Goal: Task Accomplishment & Management: Manage account settings

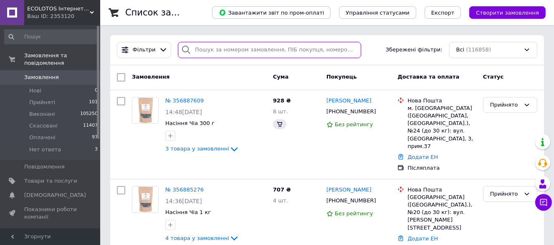
click at [213, 52] on input "search" at bounding box center [269, 50] width 183 height 16
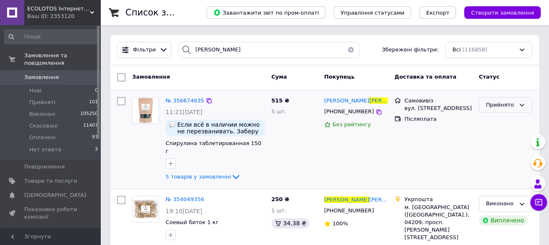
click at [509, 106] on div "Прийнято" at bounding box center [500, 105] width 29 height 9
click at [503, 120] on li "Виконано" at bounding box center [505, 121] width 53 height 15
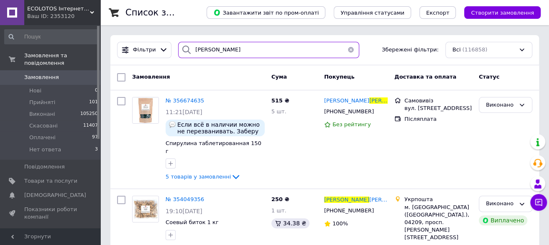
click at [228, 48] on input "терещенко" at bounding box center [268, 50] width 181 height 16
drag, startPoint x: 240, startPoint y: 50, endPoint x: 186, endPoint y: 54, distance: 54.1
click at [186, 54] on div "терещенко" at bounding box center [268, 50] width 181 height 16
type input "5"
type input "4056"
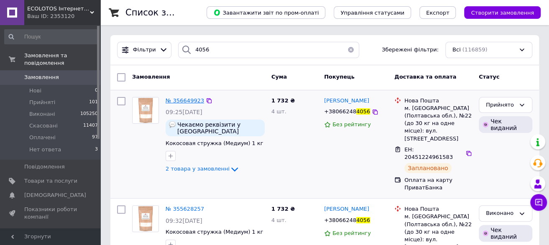
click at [186, 101] on span "№ 356649923" at bounding box center [184, 100] width 38 height 6
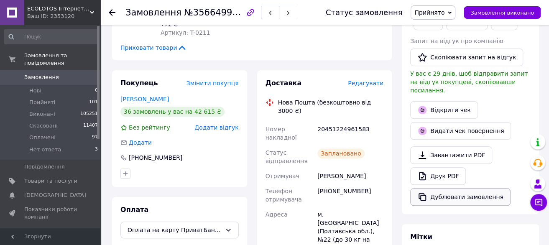
scroll to position [84, 0]
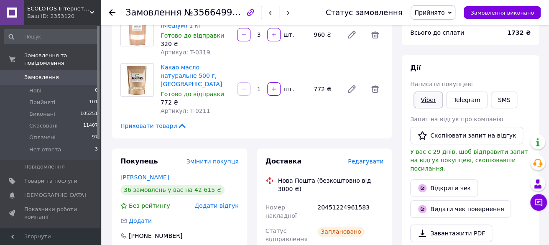
click at [427, 101] on link "Viber" at bounding box center [427, 100] width 29 height 17
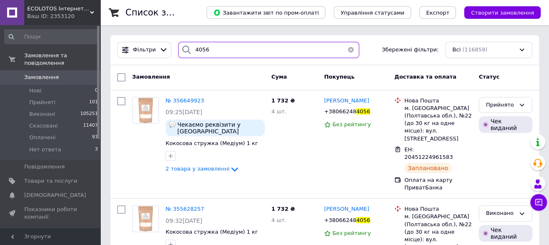
drag, startPoint x: 209, startPoint y: 47, endPoint x: 181, endPoint y: 46, distance: 28.4
click at [181, 46] on div "4056" at bounding box center [268, 50] width 181 height 16
type input "4159"
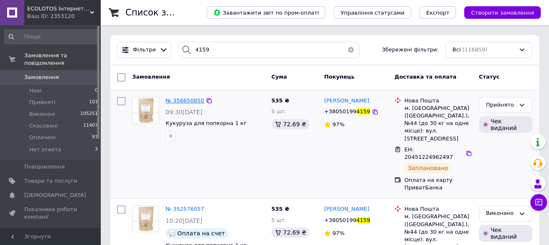
click at [181, 101] on span "№ 356650850" at bounding box center [184, 100] width 38 height 6
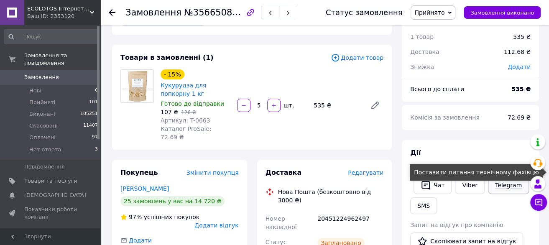
scroll to position [42, 0]
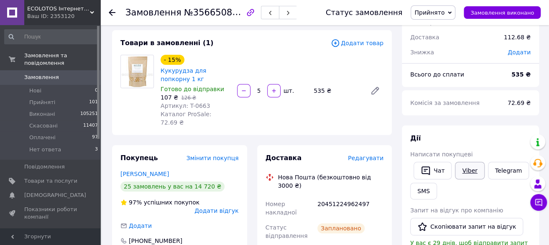
click at [463, 168] on link "Viber" at bounding box center [469, 171] width 29 height 18
click at [46, 99] on span "Прийняті" at bounding box center [42, 103] width 26 height 8
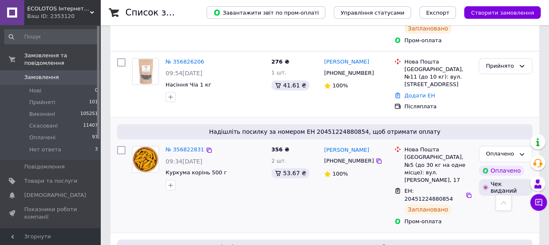
scroll to position [1880, 0]
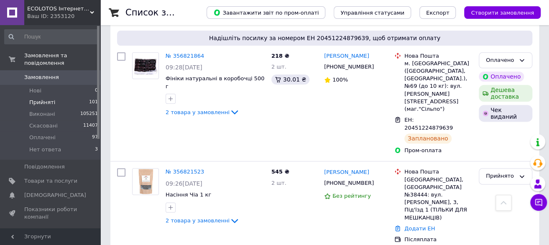
click at [47, 99] on span "Прийняті" at bounding box center [42, 103] width 26 height 8
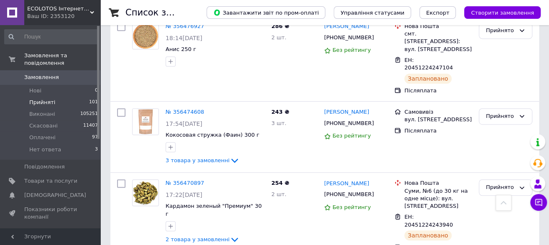
scroll to position [7655, 0]
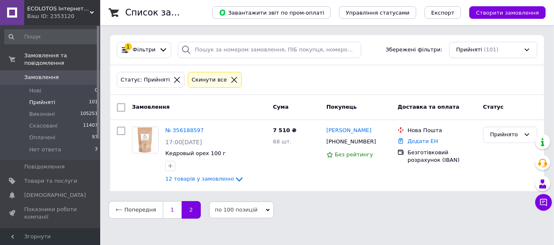
click at [167, 207] on link "1" at bounding box center [172, 210] width 19 height 18
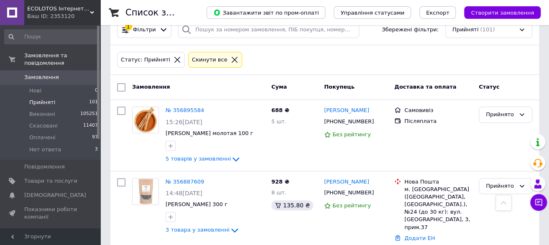
scroll to position [8, 0]
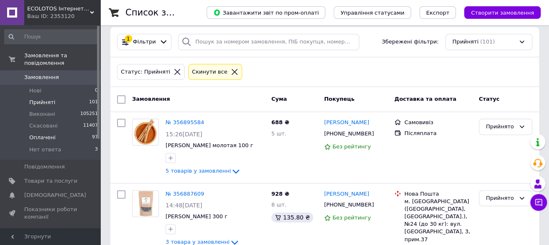
click at [63, 133] on li "Оплачені 97" at bounding box center [51, 138] width 103 height 12
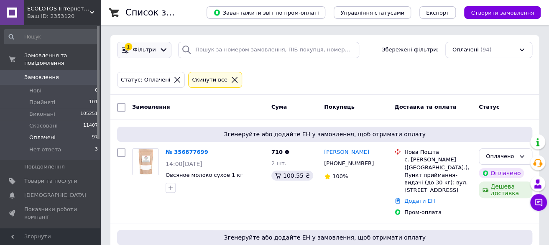
click at [158, 52] on div at bounding box center [164, 50] width 12 height 9
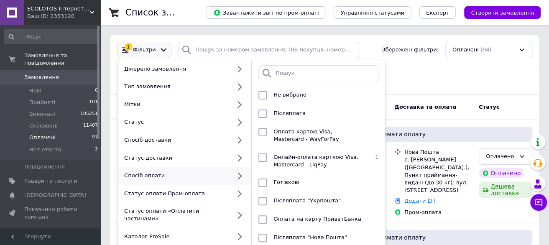
scroll to position [42, 0]
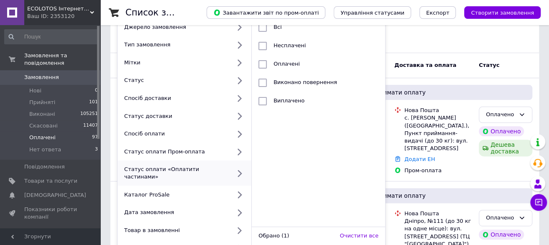
click at [434, 35] on div "Статус: Оплачені Cкинути все" at bounding box center [324, 38] width 418 height 20
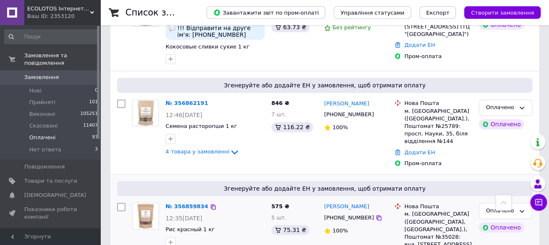
scroll to position [251, 0]
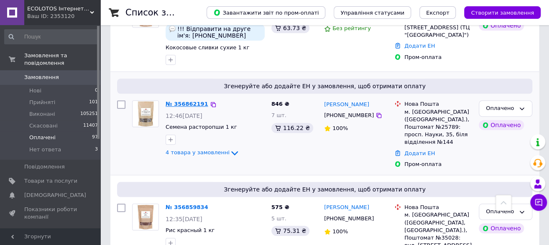
drag, startPoint x: 196, startPoint y: 102, endPoint x: 193, endPoint y: 97, distance: 5.8
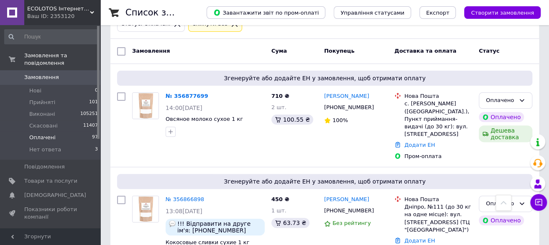
scroll to position [42, 0]
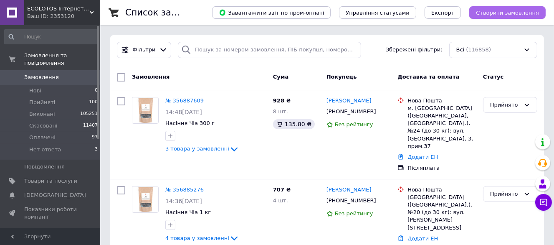
click at [496, 13] on span "Створити замовлення" at bounding box center [507, 13] width 63 height 6
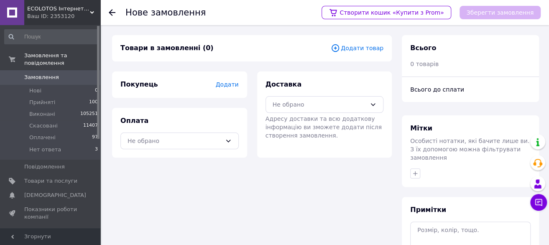
click at [369, 47] on span "Додати товар" at bounding box center [357, 47] width 53 height 9
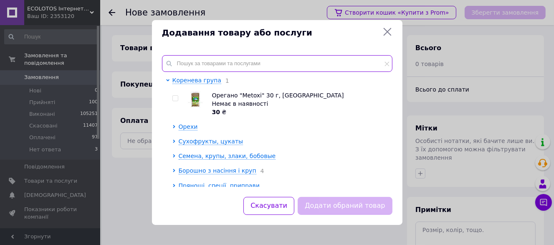
click at [210, 62] on input "text" at bounding box center [277, 63] width 231 height 17
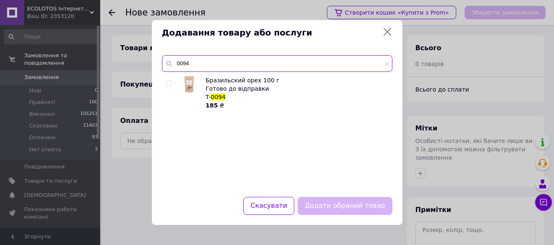
type input "0094"
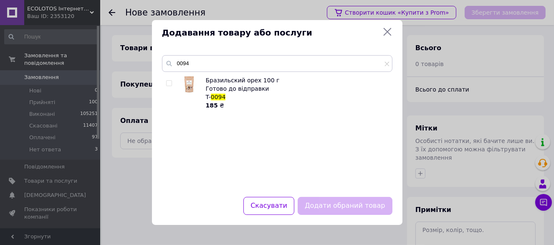
click at [170, 82] on input "checkbox" at bounding box center [168, 83] width 5 height 5
checkbox input "true"
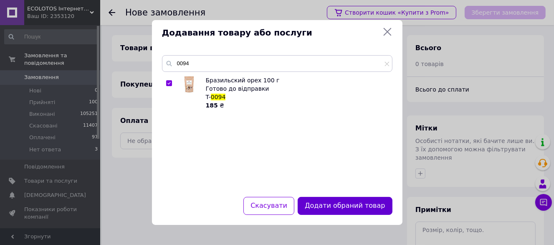
click at [343, 202] on button "Додати обраний товар" at bounding box center [345, 206] width 94 height 18
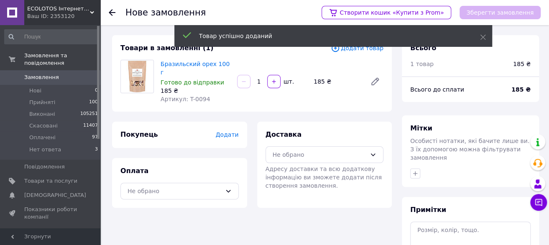
click at [364, 50] on span "Додати товар" at bounding box center [357, 47] width 53 height 9
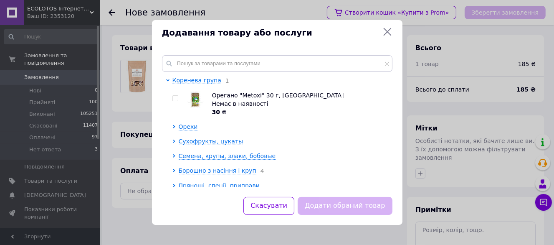
click at [391, 32] on icon at bounding box center [388, 32] width 10 height 10
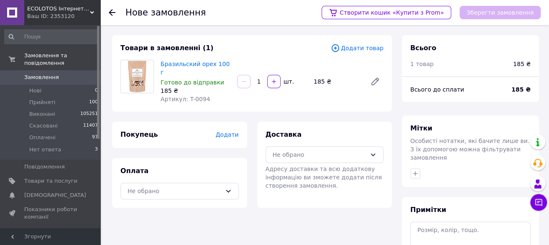
click at [369, 48] on span "Додати товар" at bounding box center [357, 47] width 53 height 9
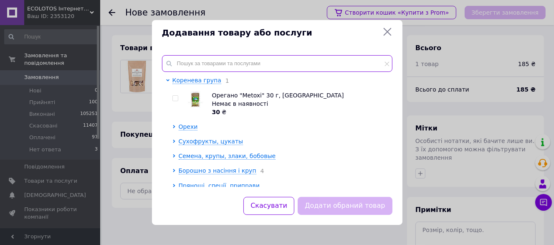
click at [201, 65] on input "text" at bounding box center [277, 63] width 231 height 17
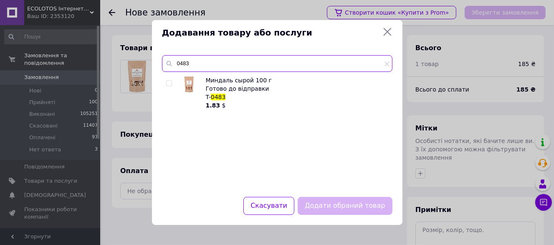
type input "0483"
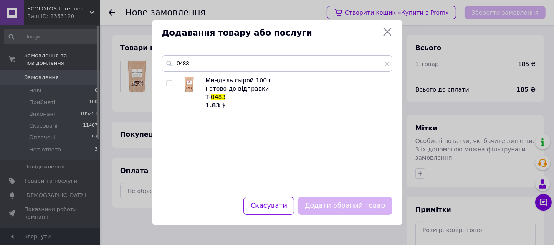
click at [166, 83] on input "checkbox" at bounding box center [168, 83] width 5 height 5
checkbox input "true"
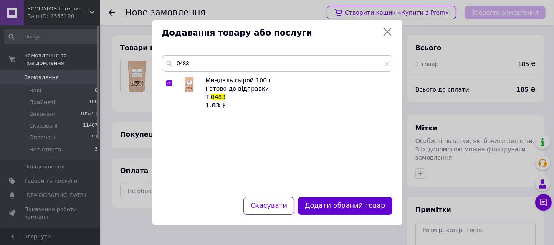
click at [357, 203] on button "Додати обраний товар" at bounding box center [345, 206] width 94 height 18
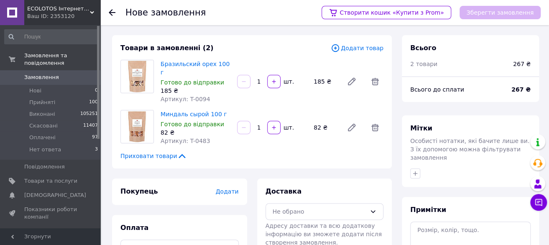
click at [367, 51] on span "Додати товар" at bounding box center [357, 47] width 53 height 9
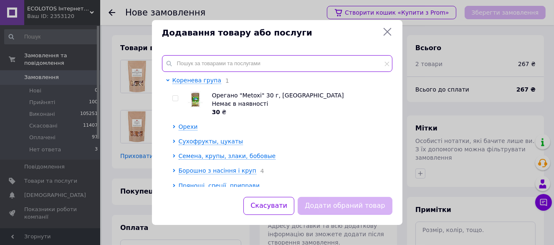
click at [223, 60] on input "text" at bounding box center [277, 63] width 231 height 17
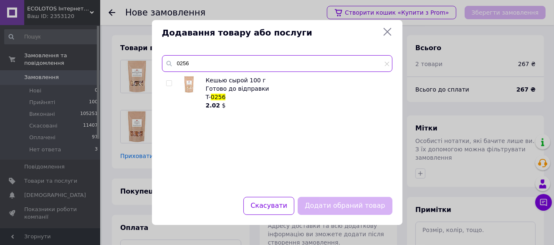
type input "0256"
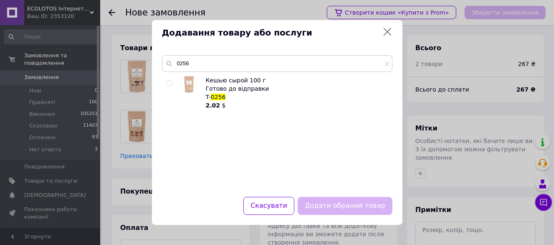
click at [168, 83] on input "checkbox" at bounding box center [168, 83] width 5 height 5
checkbox input "true"
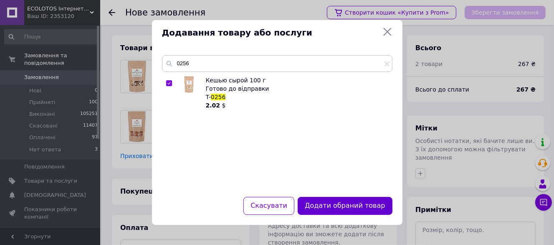
click at [358, 201] on button "Додати обраний товар" at bounding box center [345, 206] width 94 height 18
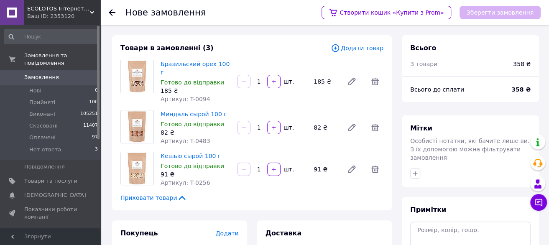
click at [366, 51] on span "Додати товар" at bounding box center [357, 47] width 53 height 9
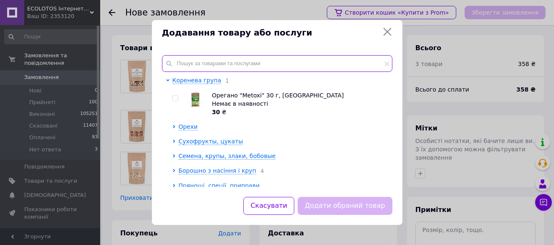
click at [235, 58] on input "text" at bounding box center [277, 63] width 231 height 17
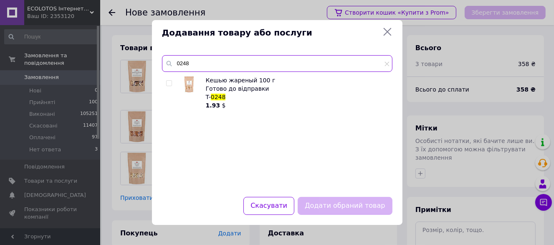
type input "0248"
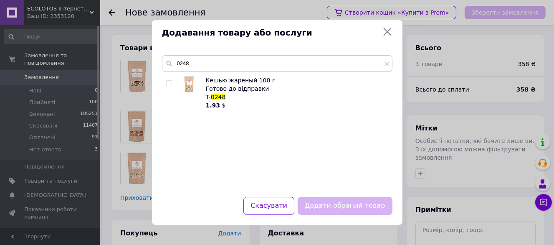
click at [169, 84] on input "checkbox" at bounding box center [168, 83] width 5 height 5
checkbox input "true"
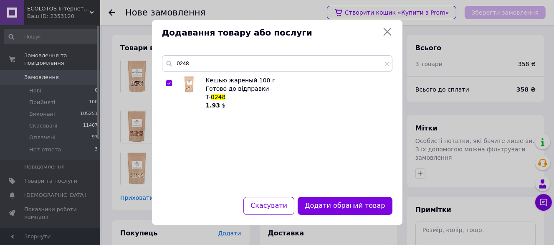
click at [354, 195] on div "0248 Кешью жареный 100 г Готово до відправки T- 0248 1.93 $" at bounding box center [277, 121] width 251 height 152
click at [354, 200] on button "Додати обраний товар" at bounding box center [345, 206] width 94 height 18
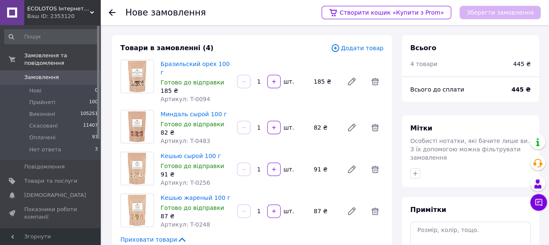
click at [376, 48] on span "Додати товар" at bounding box center [357, 47] width 53 height 9
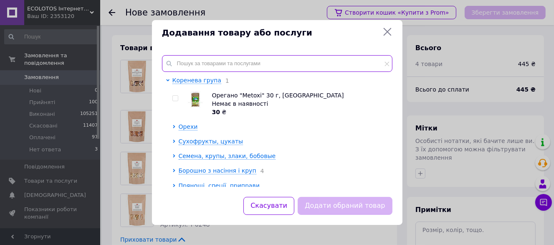
click at [273, 61] on input "text" at bounding box center [277, 63] width 231 height 17
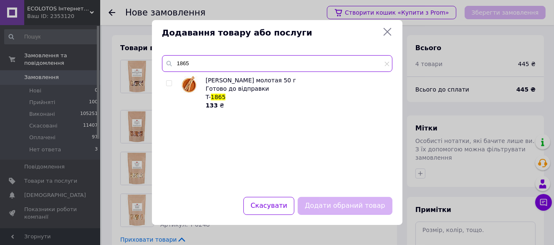
type input "1865"
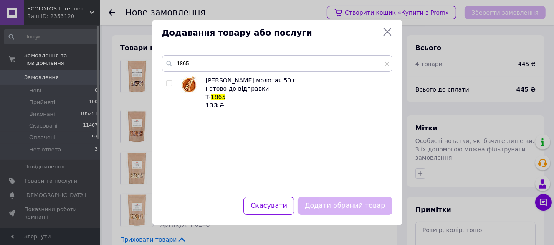
click at [168, 82] on input "checkbox" at bounding box center [168, 83] width 5 height 5
checkbox input "true"
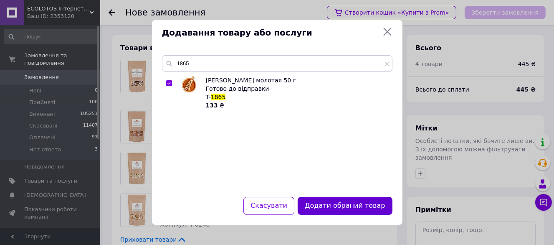
click at [343, 206] on button "Додати обраний товар" at bounding box center [345, 206] width 94 height 18
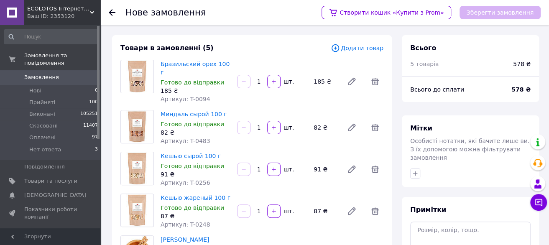
click at [370, 50] on span "Додати товар" at bounding box center [357, 47] width 53 height 9
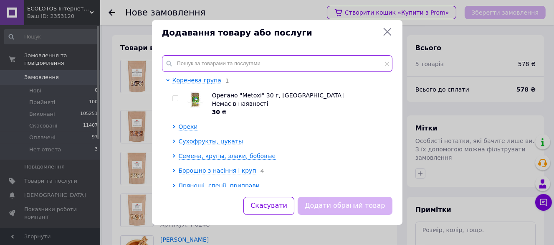
click at [192, 67] on input "text" at bounding box center [277, 63] width 231 height 17
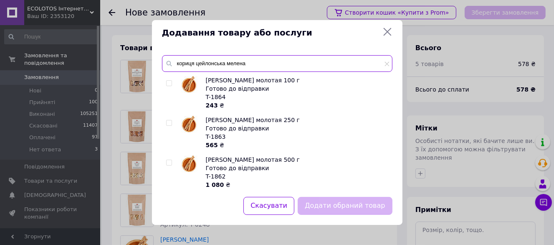
type input "кориця цейлонська мелена"
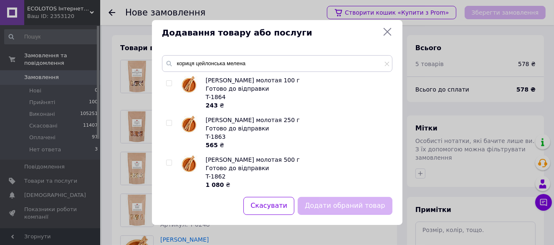
click at [166, 84] on input "checkbox" at bounding box center [168, 83] width 5 height 5
checkbox input "true"
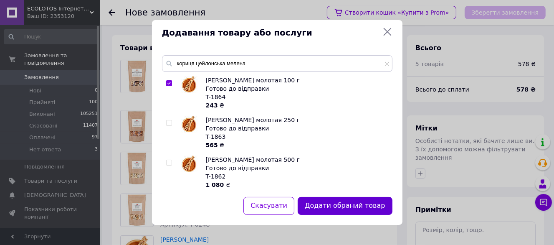
click at [341, 205] on button "Додати обраний товар" at bounding box center [345, 206] width 94 height 18
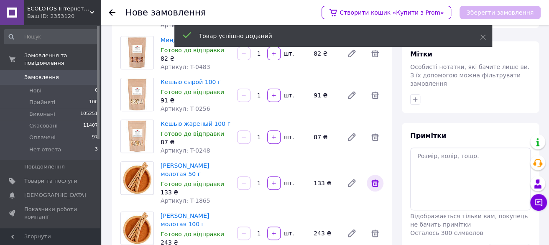
scroll to position [84, 0]
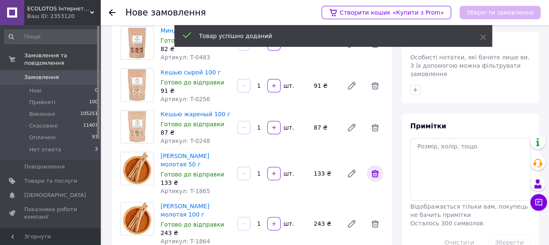
click at [377, 170] on icon at bounding box center [375, 174] width 8 height 8
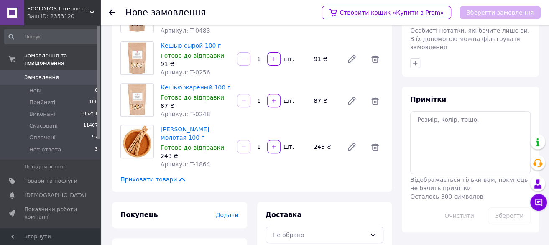
scroll to position [125, 0]
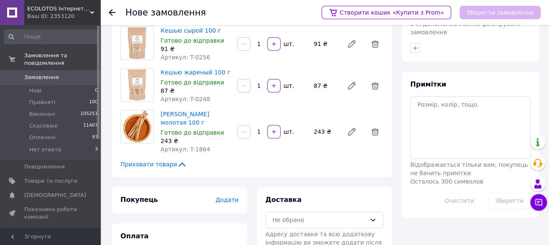
click at [223, 196] on span "Додати" at bounding box center [226, 199] width 23 height 7
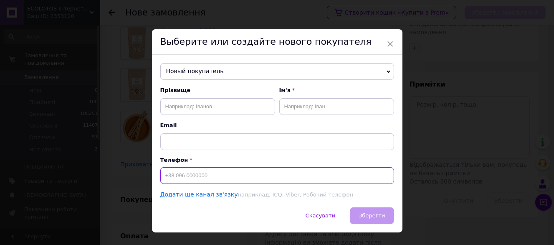
click at [217, 176] on input at bounding box center [277, 175] width 234 height 17
paste input "0503345311"
type input "+380503345311"
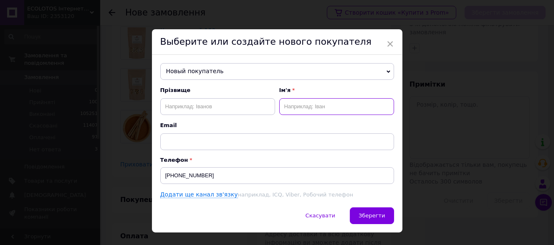
click at [312, 112] on input "text" at bounding box center [337, 106] width 115 height 17
type input "Тетяна"
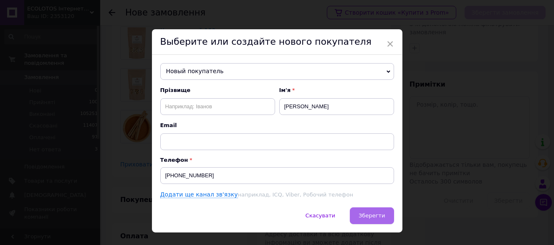
click at [388, 215] on button "Зберегти" at bounding box center [372, 215] width 44 height 17
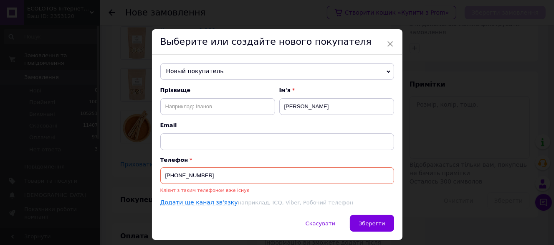
click at [173, 175] on input "+380503345311" at bounding box center [277, 175] width 234 height 17
type input "0503345311"
click at [391, 42] on span "×" at bounding box center [391, 44] width 8 height 14
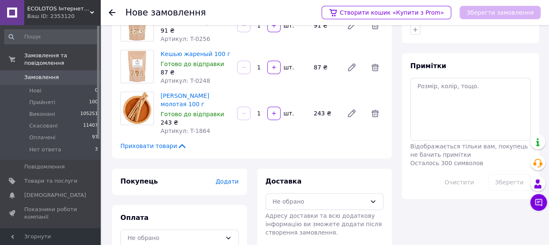
scroll to position [154, 0]
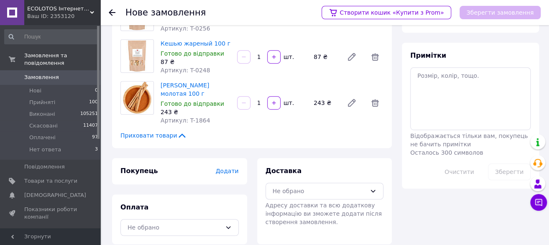
click at [234, 168] on span "Додати" at bounding box center [226, 171] width 23 height 7
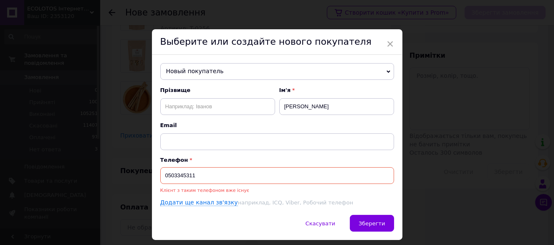
click at [258, 76] on span "Новый покупатель" at bounding box center [277, 71] width 234 height 17
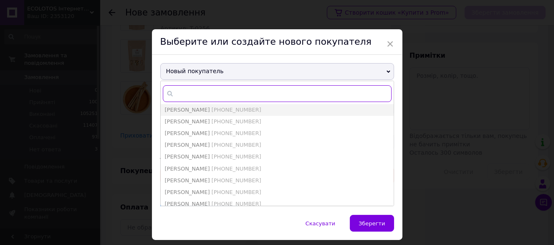
paste input "0503345311"
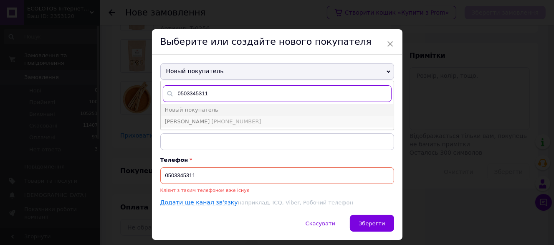
type input "0503345311"
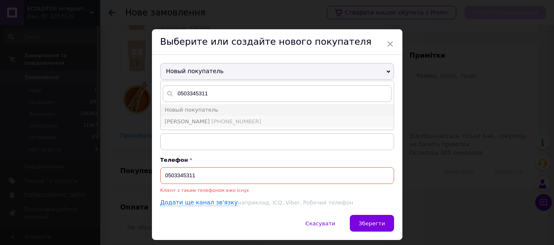
click at [224, 124] on span "+380503345311" at bounding box center [237, 121] width 50 height 6
type input "Олександр"
type input "+380503345311"
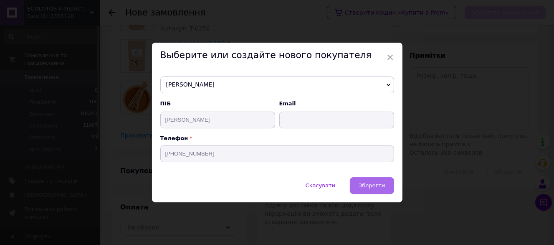
click at [367, 188] on span "Зберегти" at bounding box center [372, 185] width 26 height 6
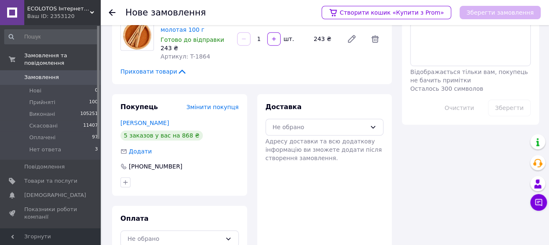
scroll to position [230, 0]
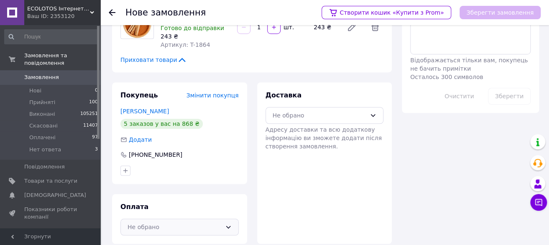
click at [172, 222] on div "Не обрано" at bounding box center [174, 226] width 94 height 9
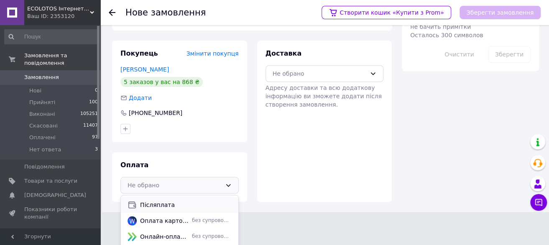
scroll to position [21, 0]
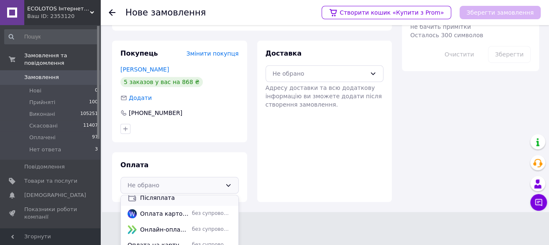
click at [171, 193] on span "Післяплата" at bounding box center [186, 197] width 92 height 8
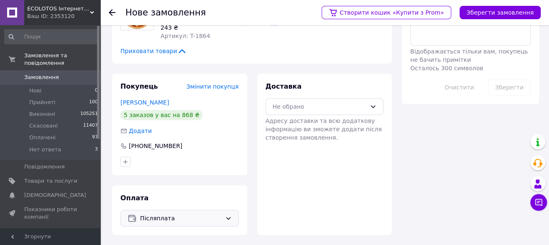
scroll to position [230, 0]
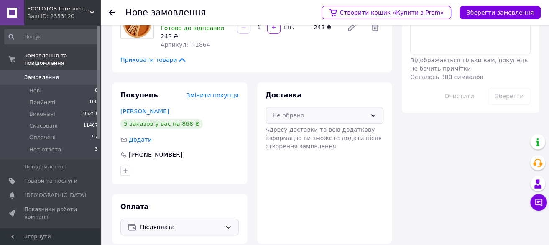
click at [356, 111] on div "Не обрано" at bounding box center [319, 115] width 94 height 9
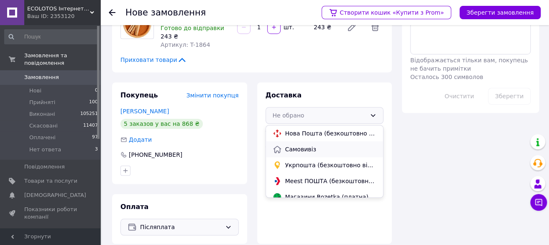
drag, startPoint x: 329, startPoint y: 141, endPoint x: 369, endPoint y: 123, distance: 43.4
click at [329, 145] on span "Самовивіз" at bounding box center [331, 149] width 92 height 8
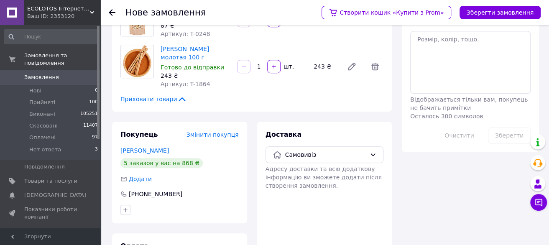
scroll to position [146, 0]
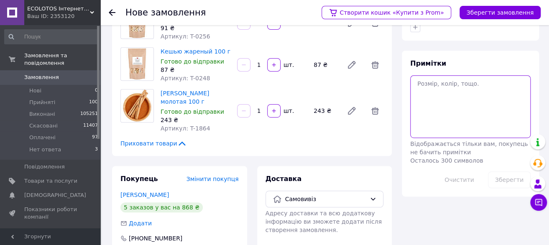
click at [442, 96] on textarea at bounding box center [470, 106] width 120 height 63
type textarea "13.08"
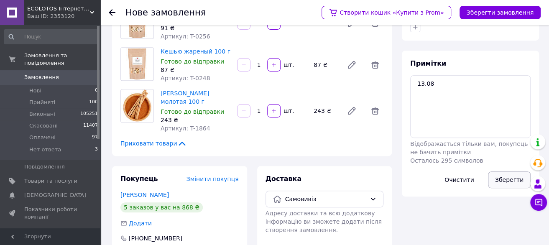
click at [510, 173] on button "Зберегти" at bounding box center [509, 179] width 43 height 17
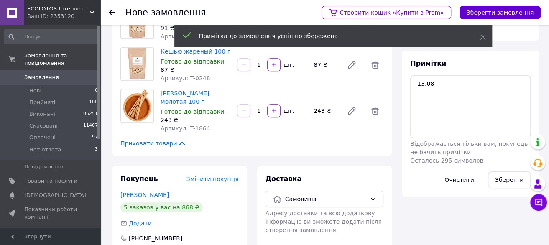
click at [494, 15] on button "Зберегти замовлення" at bounding box center [499, 12] width 81 height 13
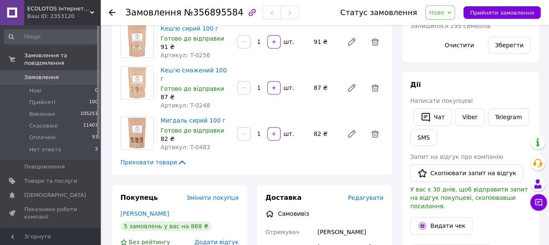
scroll to position [209, 0]
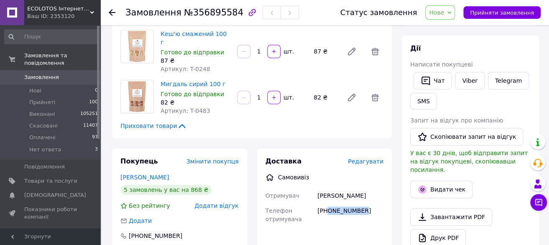
drag, startPoint x: 361, startPoint y: 195, endPoint x: 326, endPoint y: 193, distance: 34.8
click at [326, 203] on div "+380503345311" at bounding box center [349, 214] width 69 height 23
copy div "0503345311"
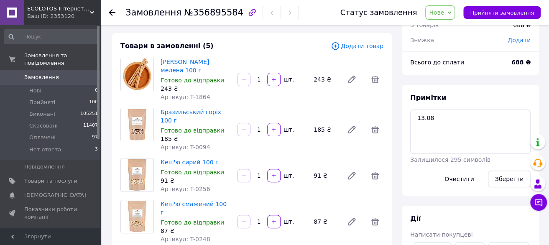
scroll to position [0, 0]
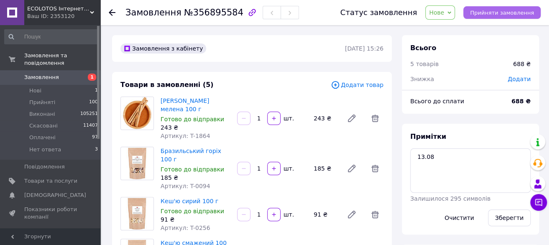
click at [497, 15] on span "Прийняти замовлення" at bounding box center [502, 13] width 64 height 6
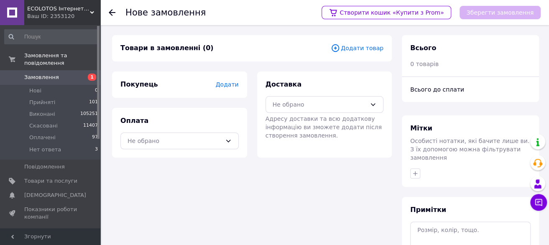
click at [56, 74] on span "Замовлення" at bounding box center [50, 78] width 53 height 8
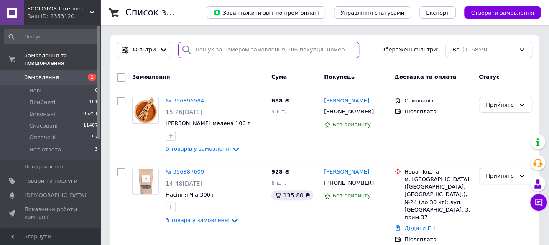
click at [209, 50] on input "search" at bounding box center [268, 50] width 181 height 16
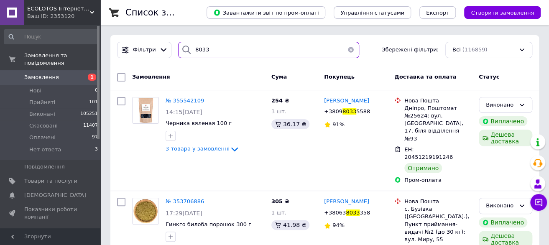
drag, startPoint x: 183, startPoint y: 47, endPoint x: 177, endPoint y: 48, distance: 5.6
click at [178, 47] on div "8033" at bounding box center [268, 50] width 181 height 16
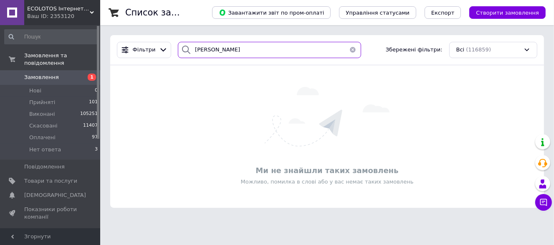
type input "доценко"
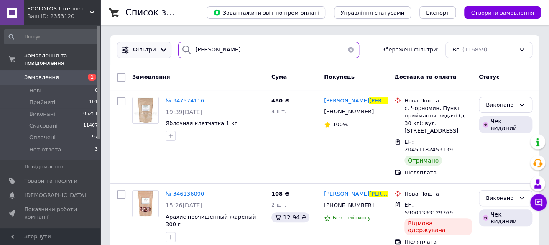
drag, startPoint x: 219, startPoint y: 54, endPoint x: 152, endPoint y: 50, distance: 67.0
click at [152, 50] on div "Фільтри доценко Збережені фільтри: Всі (116859)" at bounding box center [325, 50] width 422 height 16
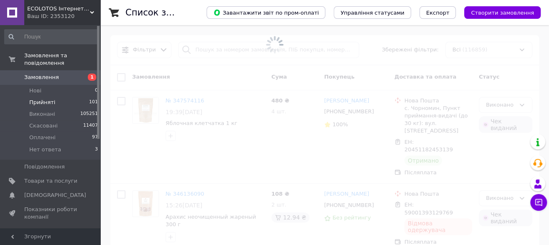
click at [54, 97] on li "Прийняті 101" at bounding box center [51, 103] width 103 height 12
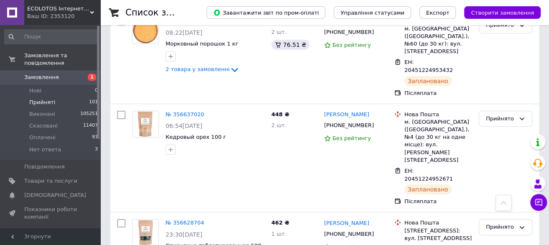
scroll to position [4294, 0]
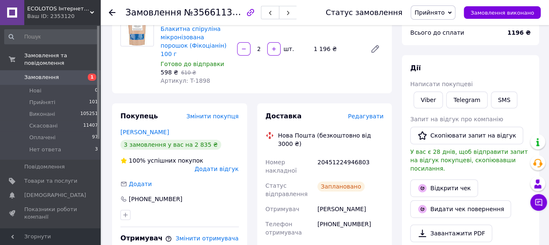
scroll to position [42, 0]
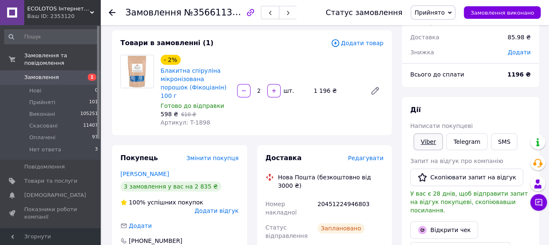
click at [425, 140] on link "Viber" at bounding box center [427, 141] width 29 height 17
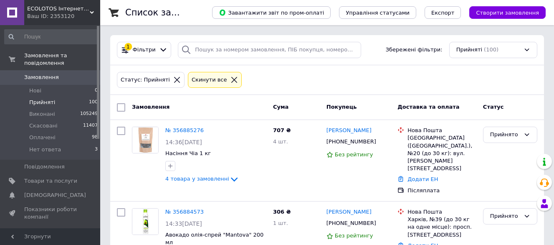
click at [231, 80] on icon at bounding box center [235, 80] width 8 height 8
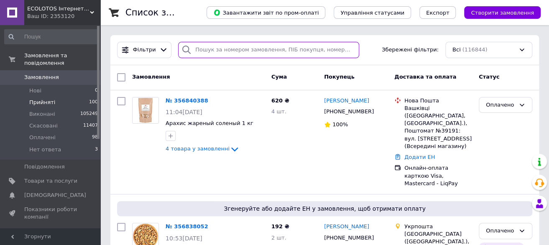
click at [218, 56] on input "search" at bounding box center [268, 50] width 181 height 16
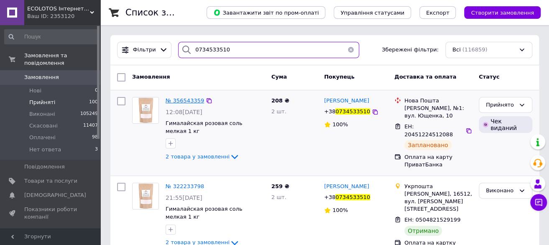
type input "0734533510"
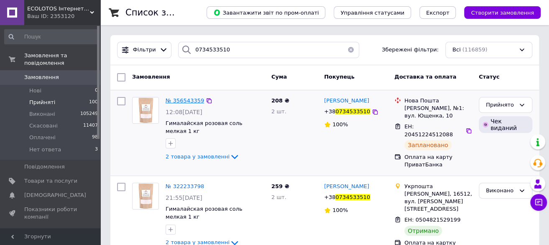
click at [171, 98] on span "№ 356543359" at bounding box center [184, 100] width 38 height 6
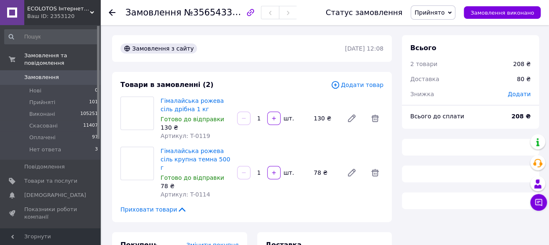
scroll to position [42, 0]
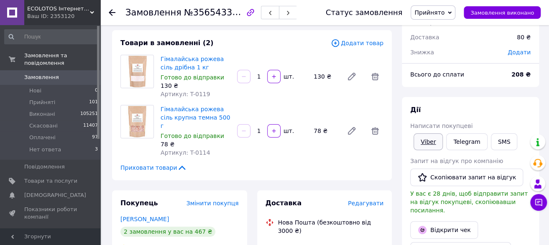
click at [422, 135] on link "Viber" at bounding box center [427, 141] width 29 height 17
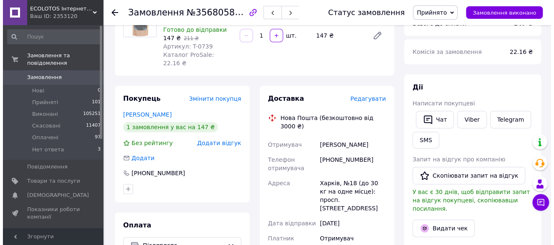
scroll to position [84, 0]
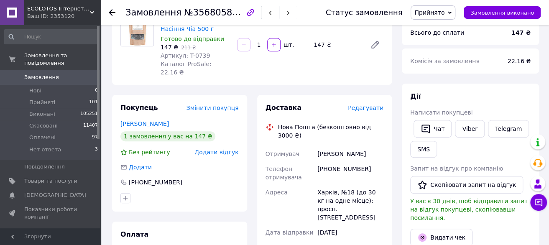
click at [374, 104] on span "Редагувати" at bounding box center [366, 107] width 36 height 7
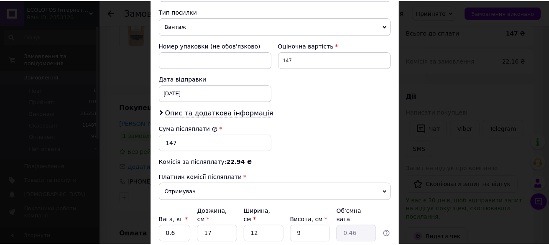
scroll to position [392, 0]
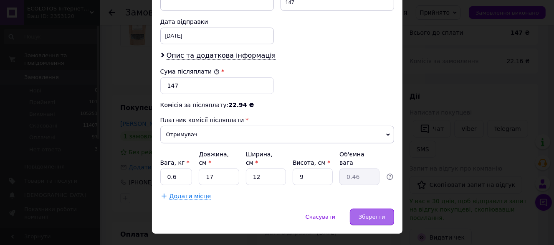
click at [381, 209] on div "Зберегти" at bounding box center [372, 217] width 44 height 17
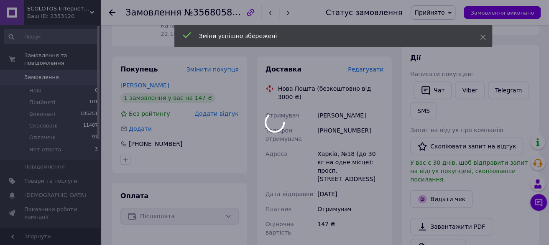
scroll to position [251, 0]
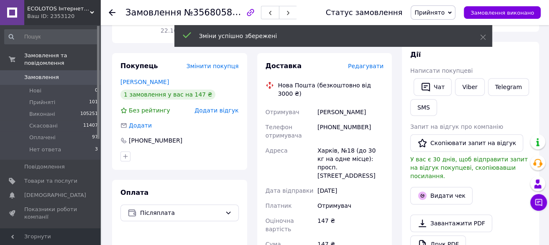
scroll to position [125, 0]
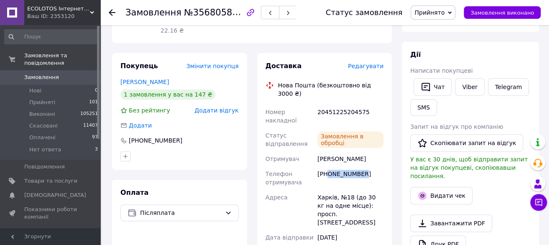
drag, startPoint x: 361, startPoint y: 138, endPoint x: 328, endPoint y: 144, distance: 33.9
click at [328, 166] on div "+380938302327" at bounding box center [349, 177] width 69 height 23
copy div "0938302327"
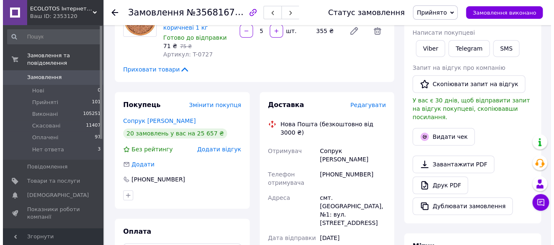
scroll to position [167, 0]
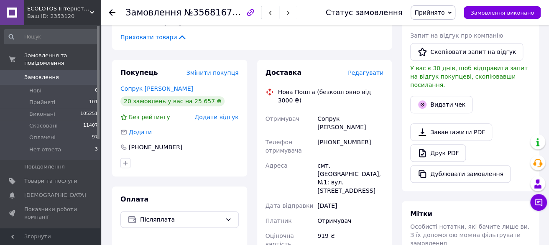
click at [361, 74] on span "Редагувати" at bounding box center [366, 72] width 36 height 7
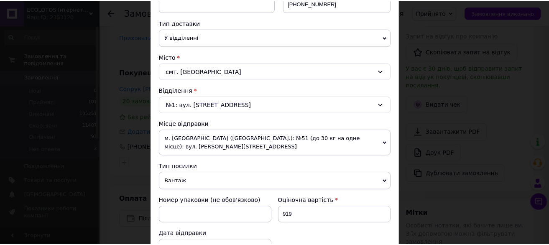
scroll to position [376, 0]
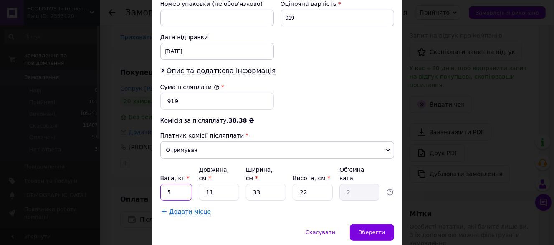
click at [184, 184] on input "5" at bounding box center [176, 192] width 32 height 17
type input "6.1"
click at [223, 184] on input "11" at bounding box center [219, 192] width 40 height 17
type input "1"
type input "0.18"
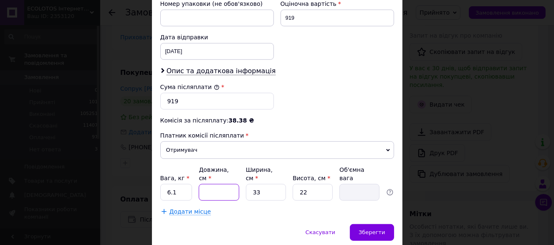
type input "2"
type input "0.36"
type input "24"
type input "4.36"
type input "24"
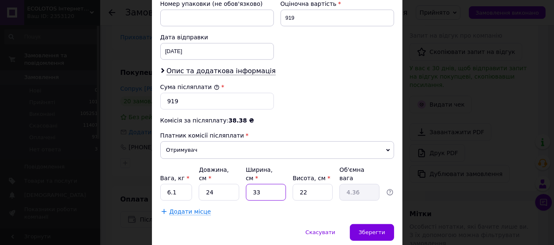
click at [262, 184] on input "33" at bounding box center [266, 192] width 40 height 17
type input "3"
type input "0.4"
type input "2"
type input "0.26"
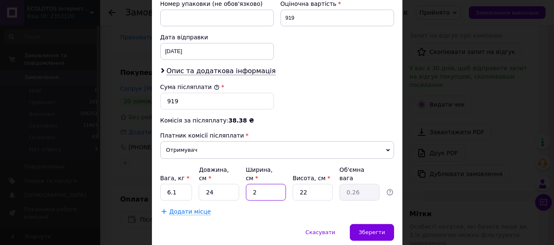
type input "24"
type input "3.17"
type input "24"
click at [392, 224] on div "Зберегти" at bounding box center [372, 232] width 44 height 17
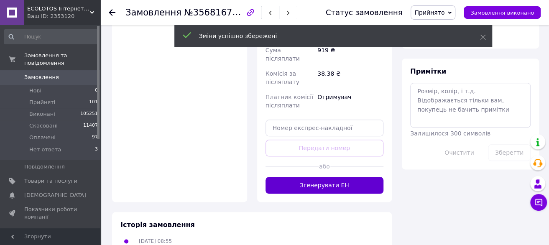
click at [331, 177] on button "Згенерувати ЕН" at bounding box center [324, 185] width 118 height 17
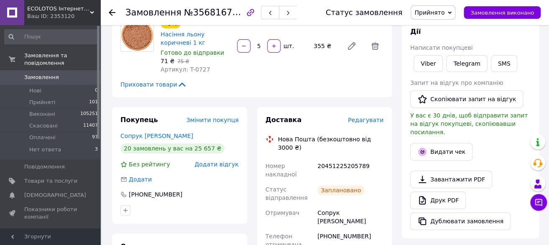
scroll to position [167, 0]
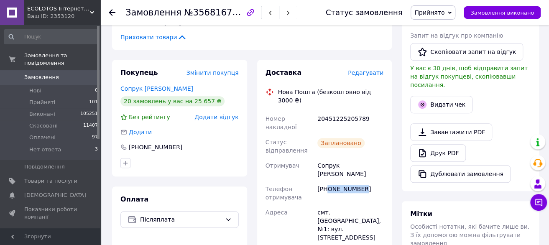
drag, startPoint x: 369, startPoint y: 162, endPoint x: 326, endPoint y: 168, distance: 43.1
click at [326, 181] on div "+380978998863" at bounding box center [349, 192] width 69 height 23
copy div "0978998863"
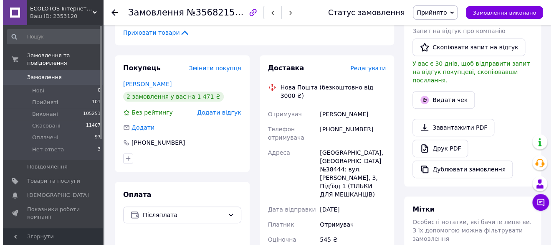
scroll to position [125, 0]
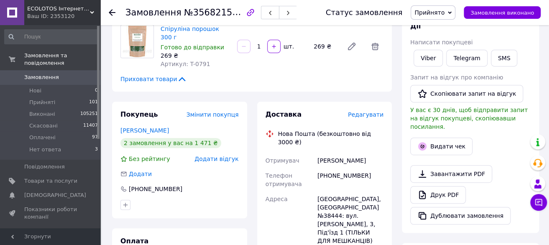
click at [370, 111] on span "Редагувати" at bounding box center [366, 114] width 36 height 7
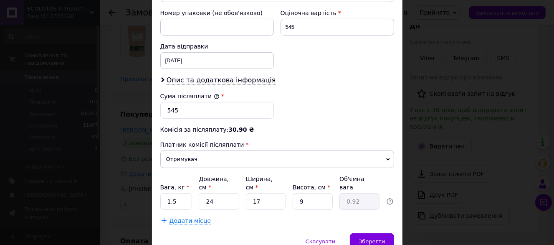
scroll to position [401, 0]
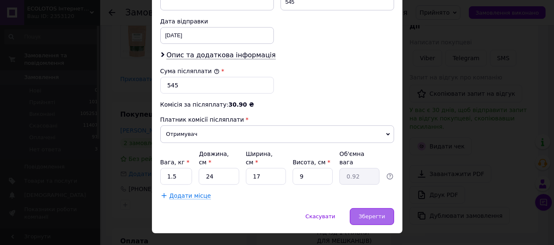
click at [375, 208] on div "Зберегти" at bounding box center [372, 216] width 44 height 17
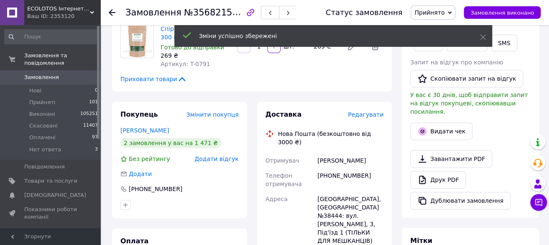
click at [372, 111] on span "Редагувати" at bounding box center [366, 114] width 36 height 7
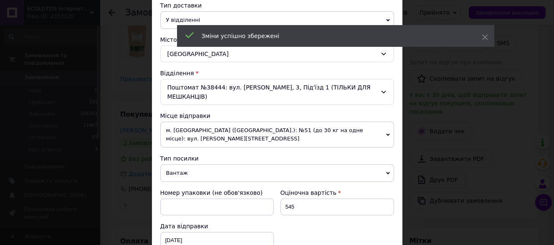
scroll to position [334, 0]
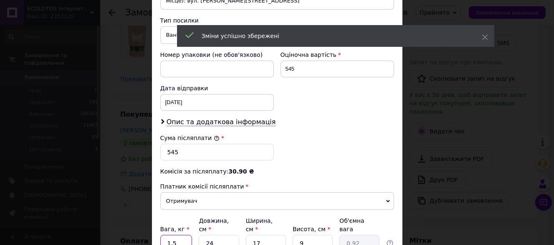
click at [178, 235] on input "1.5" at bounding box center [176, 243] width 32 height 17
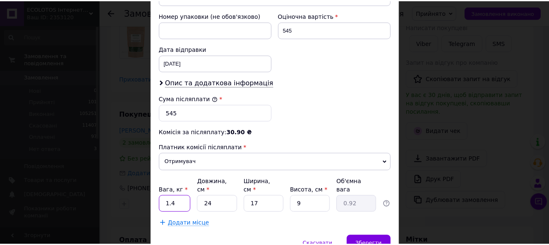
scroll to position [401, 0]
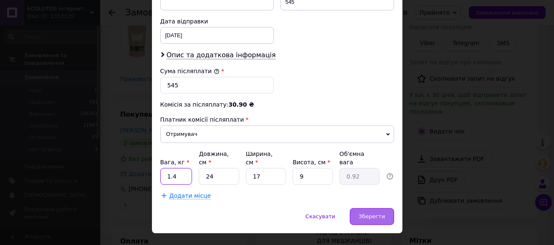
type input "1.4"
click at [381, 208] on div "Зберегти" at bounding box center [372, 216] width 44 height 17
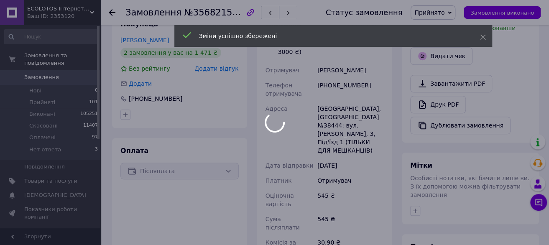
scroll to position [334, 0]
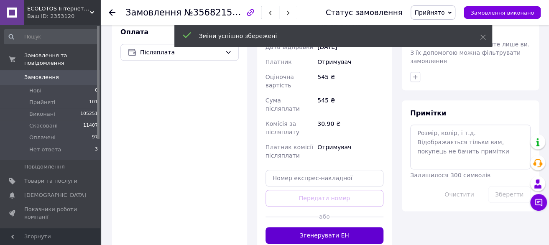
click at [319, 227] on button "Згенерувати ЕН" at bounding box center [324, 235] width 118 height 17
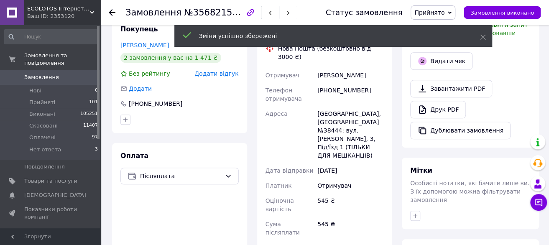
scroll to position [209, 0]
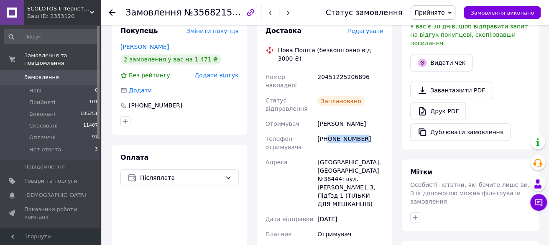
drag, startPoint x: 370, startPoint y: 104, endPoint x: 328, endPoint y: 105, distance: 41.8
click at [328, 131] on div "[PHONE_NUMBER]" at bounding box center [349, 142] width 69 height 23
copy div "0937563394"
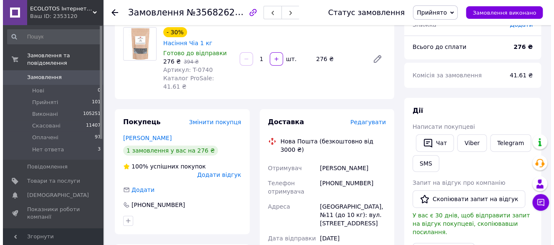
scroll to position [84, 0]
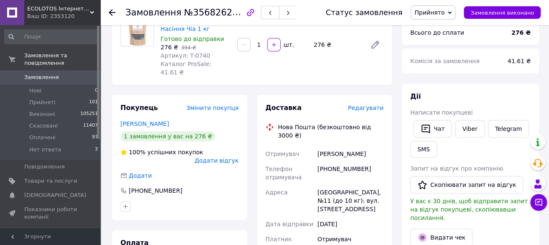
click at [370, 104] on span "Редагувати" at bounding box center [366, 107] width 36 height 7
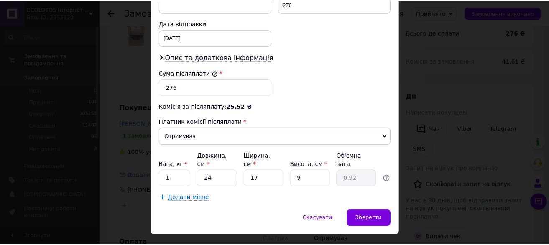
scroll to position [392, 0]
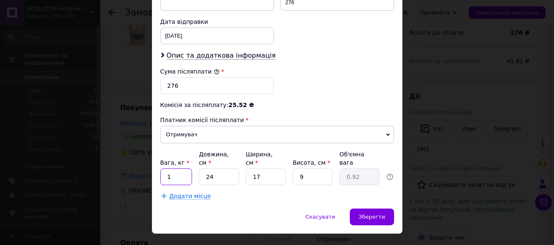
click at [181, 168] on input "1" at bounding box center [176, 176] width 32 height 17
type input "1.1"
click at [376, 209] on div "Зберегти" at bounding box center [372, 217] width 44 height 17
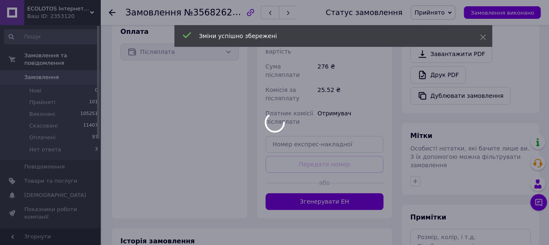
scroll to position [334, 0]
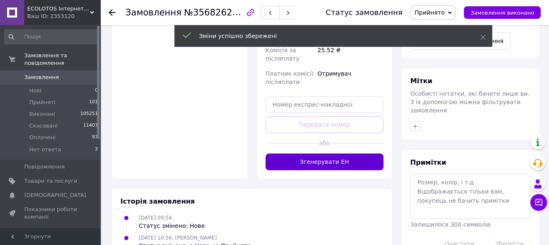
click at [330, 153] on button "Згенерувати ЕН" at bounding box center [324, 161] width 118 height 17
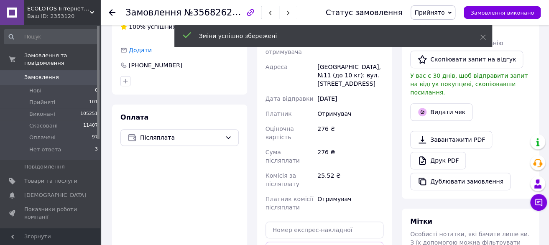
scroll to position [167, 0]
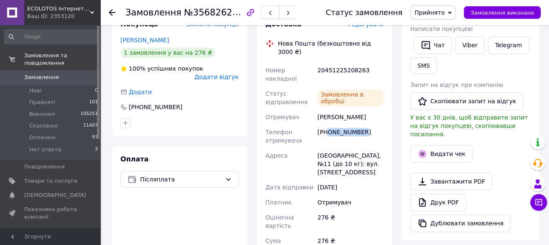
drag, startPoint x: 363, startPoint y: 99, endPoint x: 328, endPoint y: 101, distance: 35.6
click at [328, 125] on div "+380953835334" at bounding box center [349, 136] width 69 height 23
copy div "0953835334"
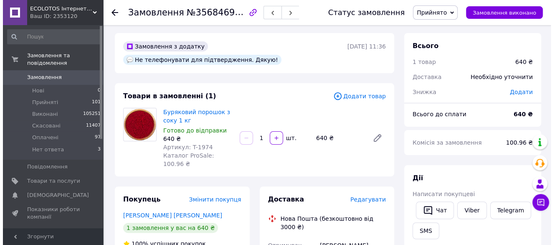
scroll to position [125, 0]
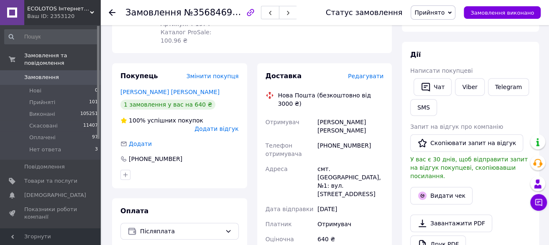
click at [367, 73] on span "Редагувати" at bounding box center [366, 76] width 36 height 7
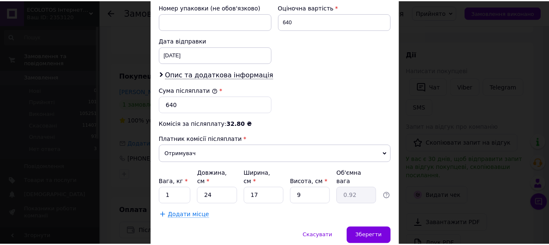
scroll to position [376, 0]
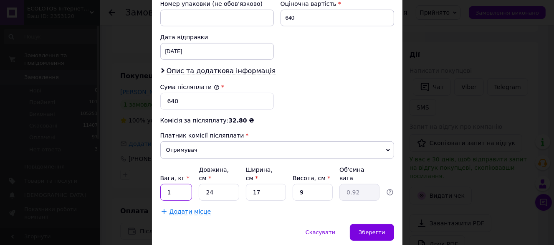
click at [186, 184] on input "1" at bounding box center [176, 192] width 32 height 17
type input "1.1"
click at [374, 224] on div "Зберегти" at bounding box center [372, 232] width 44 height 17
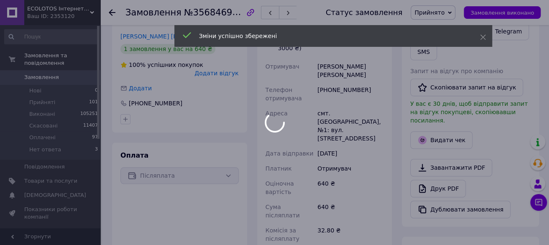
scroll to position [334, 0]
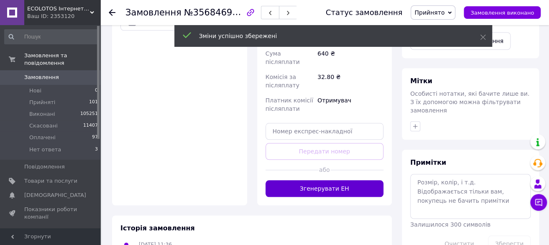
click at [323, 180] on button "Згенерувати ЕН" at bounding box center [324, 188] width 118 height 17
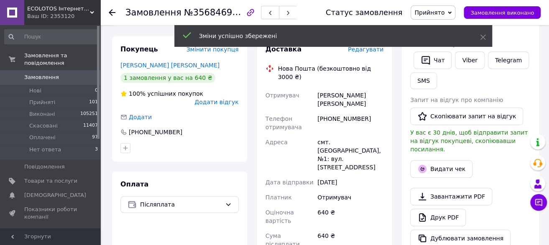
scroll to position [125, 0]
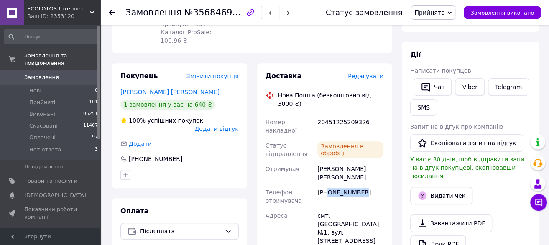
drag, startPoint x: 361, startPoint y: 155, endPoint x: 327, endPoint y: 160, distance: 34.2
click at [327, 185] on div "+380999130816" at bounding box center [349, 196] width 69 height 23
copy div "0999130816"
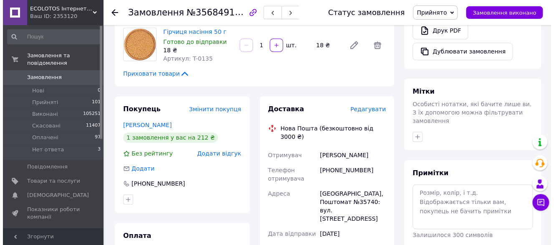
scroll to position [292, 0]
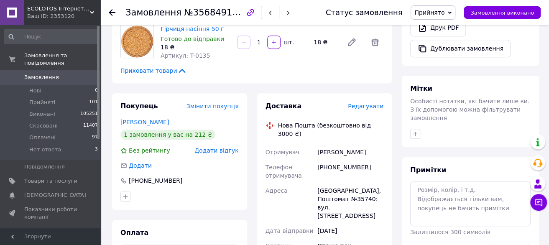
click at [360, 108] on span "Редагувати" at bounding box center [366, 106] width 36 height 7
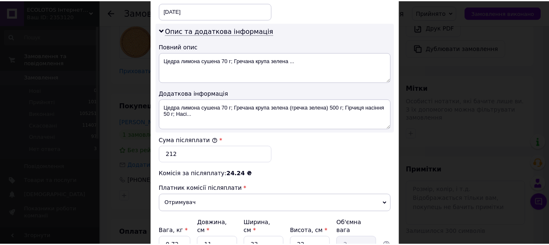
scroll to position [486, 0]
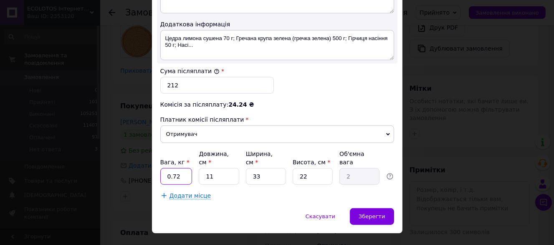
click at [178, 168] on input "0.72" at bounding box center [176, 176] width 32 height 17
type input "0"
type input "1.3"
click at [214, 168] on input "11" at bounding box center [219, 176] width 40 height 17
type input "1"
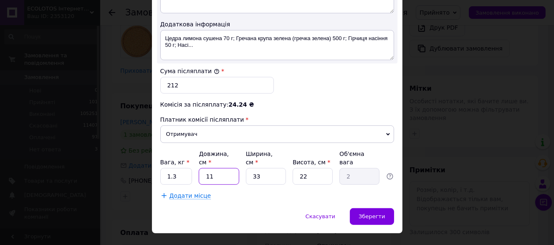
type input "0.18"
type input "2"
type input "0.36"
type input "24"
type input "4.36"
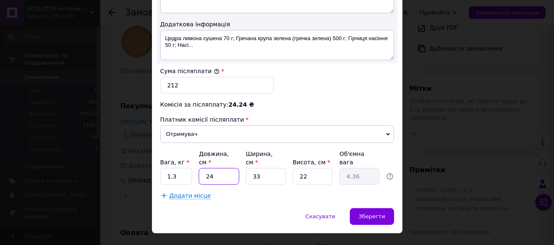
type input "24"
click at [274, 168] on input "33" at bounding box center [266, 176] width 40 height 17
type input "3"
type input "0.4"
type input "1"
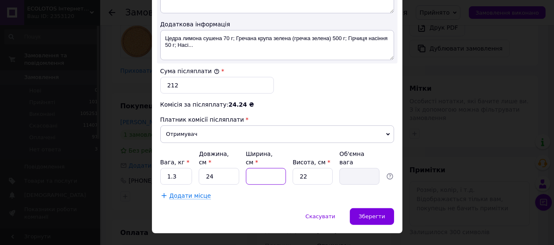
type input "0.13"
type input "17"
type input "2.24"
type input "17"
click at [310, 168] on input "22" at bounding box center [313, 176] width 40 height 17
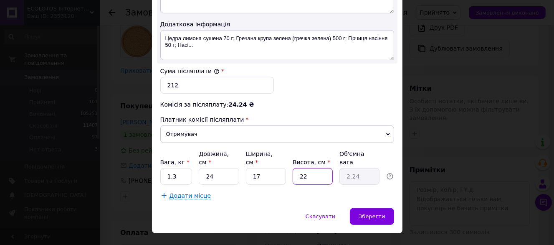
type input "2"
type input "0.2"
type input "1"
type input "0.1"
type input "10"
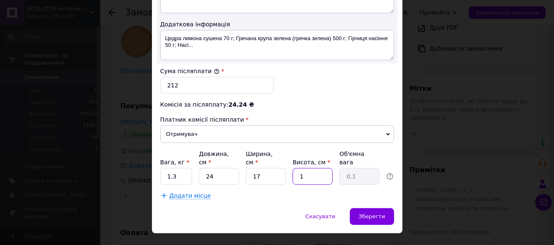
type input "1.02"
type input "10"
click at [370, 213] on span "Зберегти" at bounding box center [372, 216] width 26 height 6
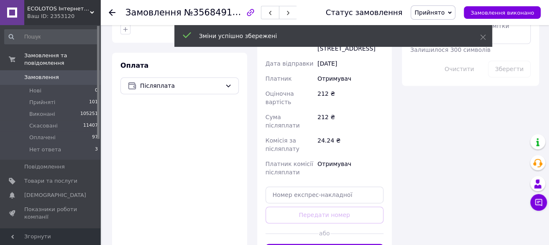
scroll to position [543, 0]
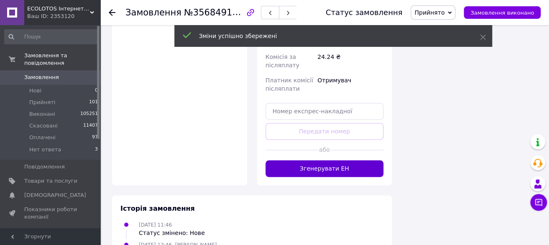
click at [326, 160] on button "Згенерувати ЕН" at bounding box center [324, 168] width 118 height 17
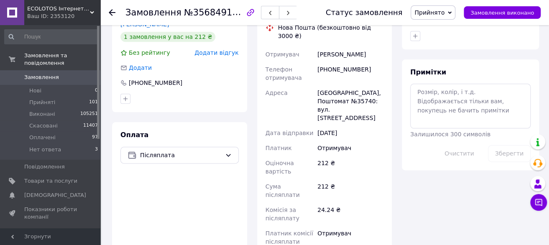
scroll to position [376, 0]
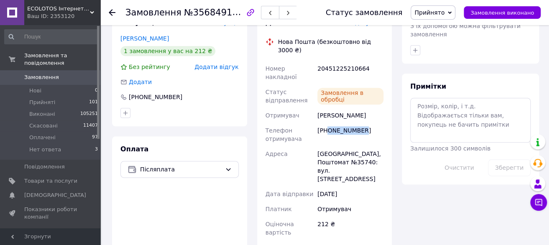
drag, startPoint x: 361, startPoint y: 115, endPoint x: 327, endPoint y: 120, distance: 33.8
click at [327, 123] on div "[PHONE_NUMBER]" at bounding box center [349, 134] width 69 height 23
copy div "0962476036"
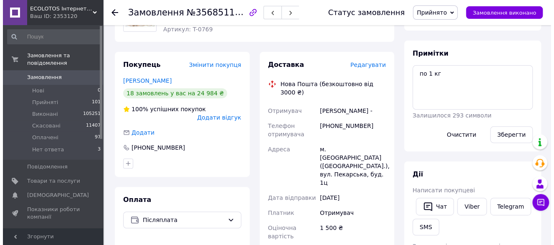
scroll to position [84, 0]
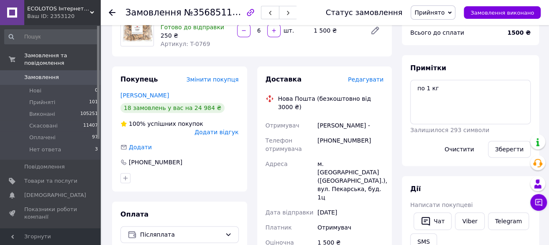
click at [364, 79] on span "Редагувати" at bounding box center [366, 79] width 36 height 7
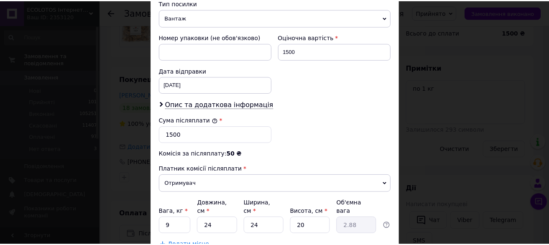
scroll to position [425, 0]
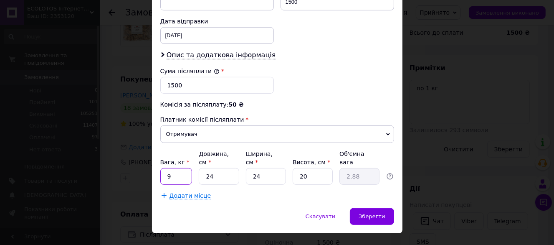
click at [176, 168] on input "9" at bounding box center [176, 176] width 32 height 17
type input "6.2"
click at [225, 168] on input "24" at bounding box center [219, 176] width 40 height 17
type input "2"
type input "0.24"
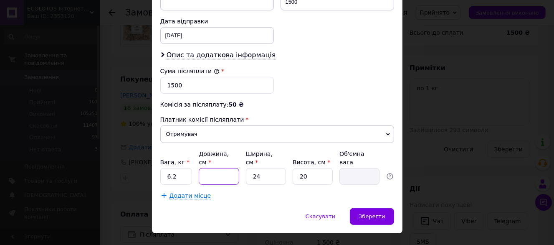
type input "4"
type input "0.48"
type input "40"
type input "4.8"
type input "40"
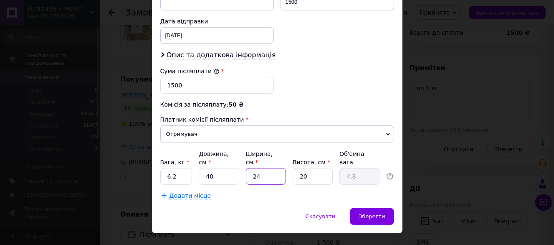
click at [272, 168] on input "24" at bounding box center [266, 176] width 40 height 17
type input "2"
type input "0.4"
type input "3"
type input "0.6"
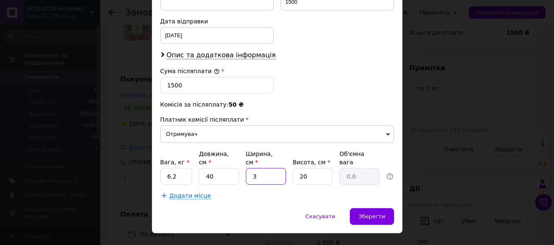
type input "35"
type input "7"
type input "35"
click at [302, 168] on input "20" at bounding box center [313, 176] width 40 height 17
click at [308, 168] on input "20" at bounding box center [313, 176] width 40 height 17
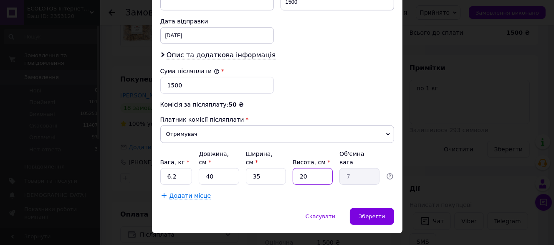
type input "2"
type input "0.7"
type input "28"
type input "9.8"
type input "28"
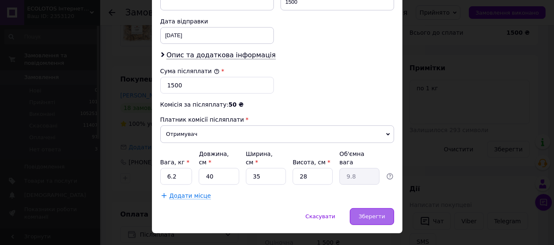
drag, startPoint x: 375, startPoint y: 197, endPoint x: 378, endPoint y: 203, distance: 6.4
click at [375, 213] on span "Зберегти" at bounding box center [372, 216] width 26 height 6
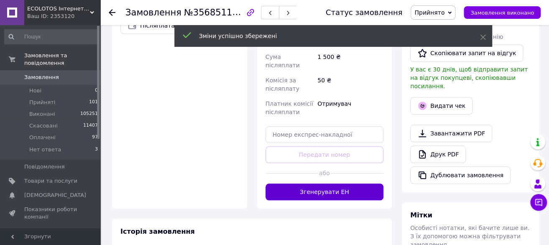
click at [338, 183] on button "Згенерувати ЕН" at bounding box center [324, 191] width 118 height 17
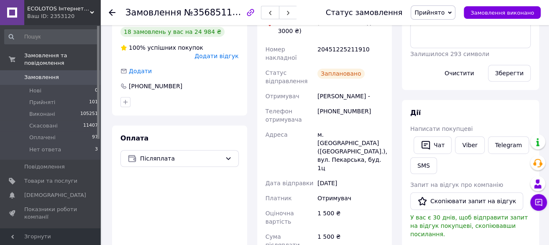
scroll to position [167, 0]
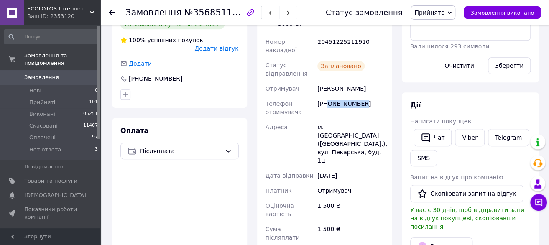
drag, startPoint x: 361, startPoint y: 88, endPoint x: 328, endPoint y: 89, distance: 32.6
click at [328, 96] on div "+380631887180" at bounding box center [349, 107] width 69 height 23
copy div "0631887180"
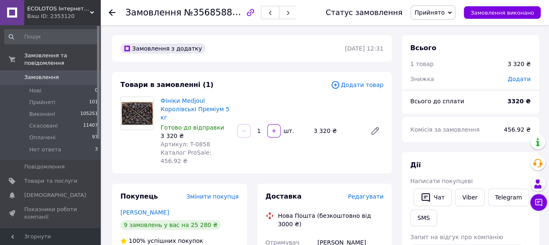
click at [371, 193] on span "Редагувати" at bounding box center [366, 196] width 36 height 7
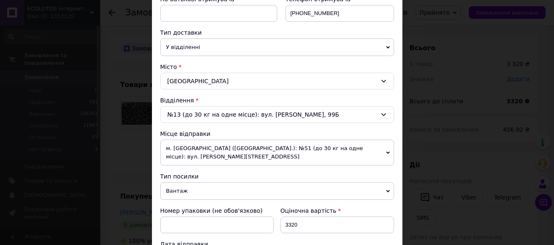
scroll to position [376, 0]
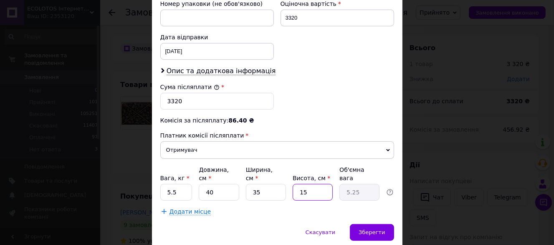
click at [313, 184] on input "15" at bounding box center [313, 192] width 40 height 17
type input "1"
type input "0.35"
type input "10"
type input "3.5"
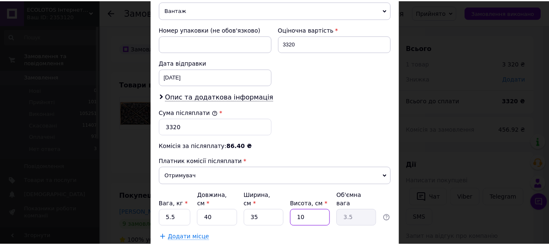
scroll to position [392, 0]
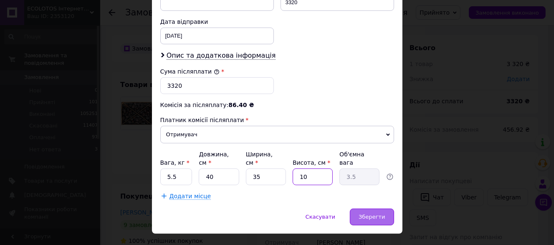
type input "10"
click at [366, 214] on span "Зберегти" at bounding box center [372, 217] width 26 height 6
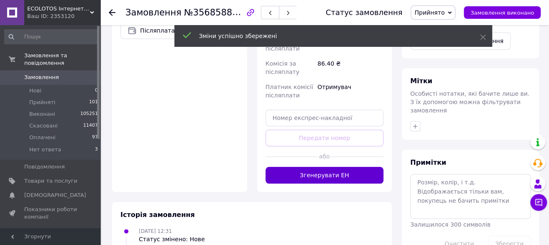
click at [331, 167] on button "Згенерувати ЕН" at bounding box center [324, 175] width 118 height 17
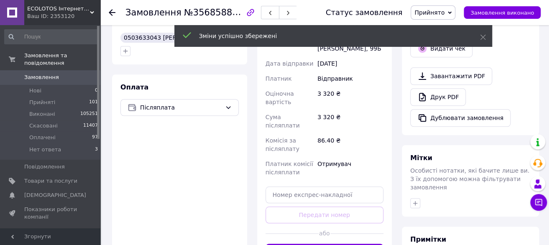
scroll to position [167, 0]
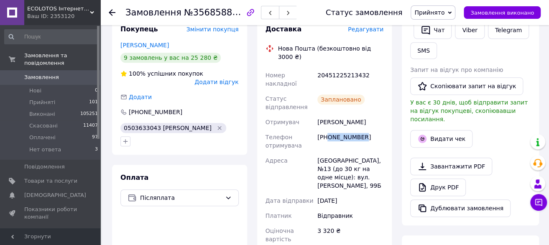
drag, startPoint x: 361, startPoint y: 104, endPoint x: 328, endPoint y: 105, distance: 33.1
click at [328, 130] on div "[PHONE_NUMBER]" at bounding box center [349, 141] width 69 height 23
copy div "0675560082"
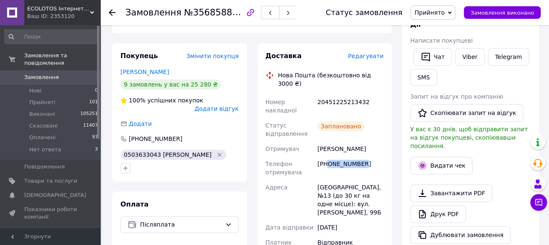
scroll to position [84, 0]
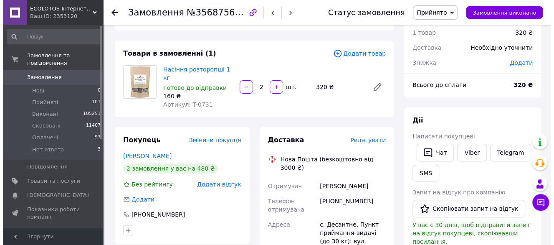
scroll to position [84, 0]
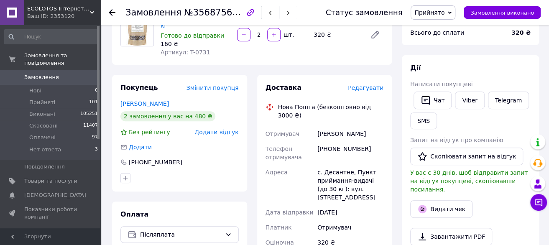
click at [371, 84] on span "Редагувати" at bounding box center [366, 87] width 36 height 7
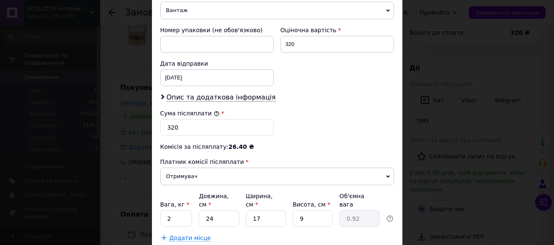
scroll to position [392, 0]
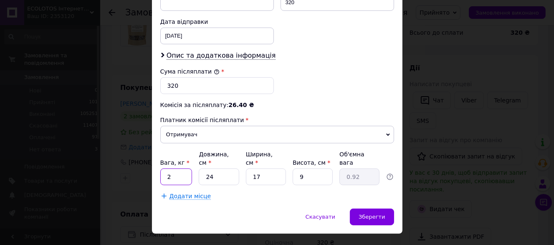
click at [189, 168] on input "2" at bounding box center [176, 176] width 32 height 17
type input "2.1"
click at [221, 168] on input "24" at bounding box center [219, 176] width 40 height 17
click at [274, 168] on input "17" at bounding box center [266, 176] width 40 height 17
type input "1"
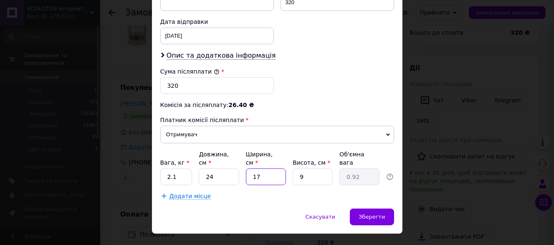
type input "0.1"
type input "2"
type input "0.11"
type input "24"
type input "1.3"
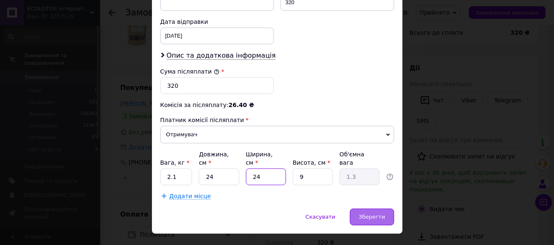
type input "24"
click at [374, 209] on div "Зберегти" at bounding box center [372, 217] width 44 height 17
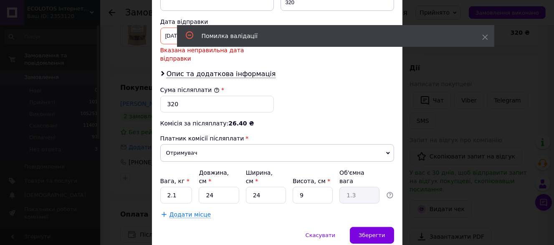
scroll to position [308, 0]
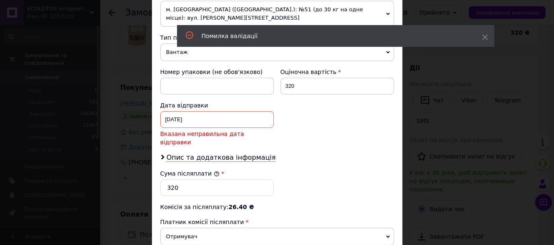
click at [196, 111] on div "[DATE] < 2025 > < Июнь > Пн Вт Ср Чт Пт Сб Вс 26 27 28 29 30 31 1 2 3 4 5 6 7 8…" at bounding box center [217, 119] width 114 height 17
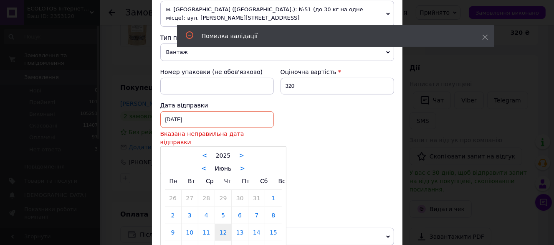
click at [234, 164] on div "< Июнь >" at bounding box center [223, 168] width 117 height 9
click at [240, 165] on link ">" at bounding box center [242, 169] width 5 height 8
click at [183, 224] on link "12" at bounding box center [190, 232] width 16 height 17
type input "[DATE]"
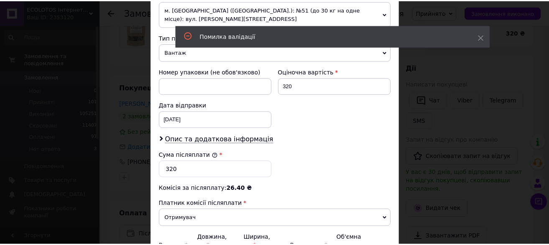
scroll to position [392, 0]
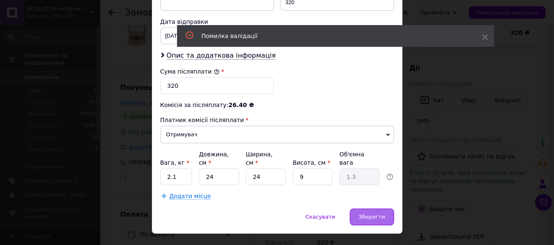
click at [369, 209] on div "Зберегти" at bounding box center [372, 217] width 44 height 17
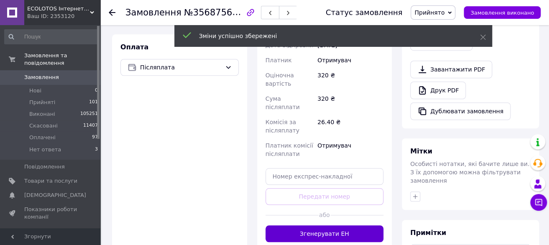
click at [333, 225] on button "Згенерувати ЕН" at bounding box center [324, 233] width 118 height 17
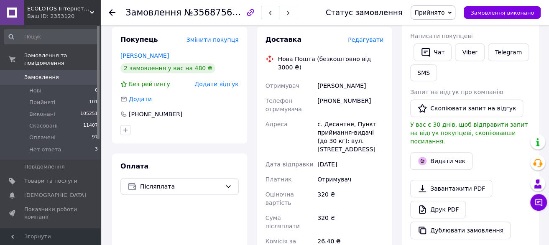
scroll to position [125, 0]
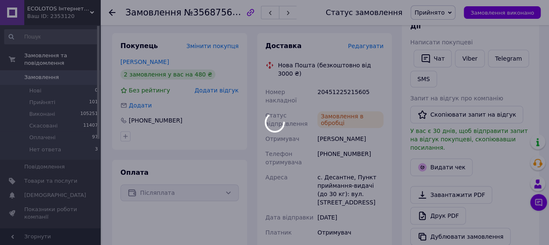
click at [363, 130] on body "ECOLOTOS Інтернет-магазин натуральних продуктів харчування Ваш ID: 2353120 Сайт…" at bounding box center [274, 215] width 549 height 681
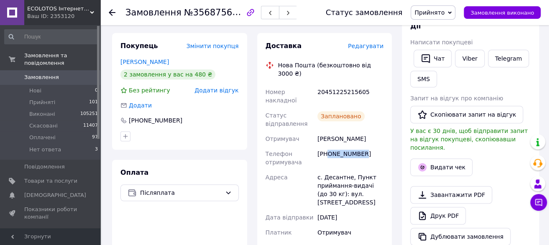
drag, startPoint x: 365, startPoint y: 132, endPoint x: 328, endPoint y: 128, distance: 37.8
click at [328, 146] on div "[PHONE_NUMBER]" at bounding box center [349, 157] width 69 height 23
copy div "0688664250"
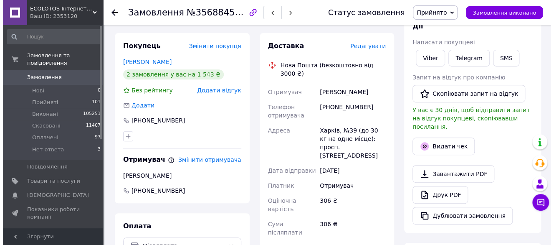
scroll to position [125, 0]
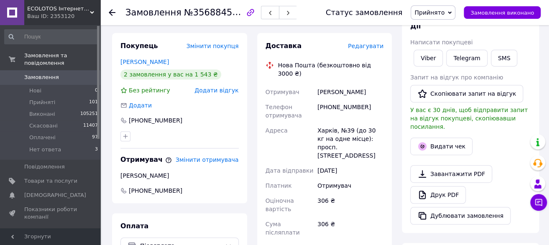
click at [368, 38] on div "Доставка Редагувати Нова Пошта (безкоштовно від 3000 ₴) Отримувач [PERSON_NAME]…" at bounding box center [324, 204] width 135 height 343
click at [369, 46] on span "Редагувати" at bounding box center [366, 46] width 36 height 7
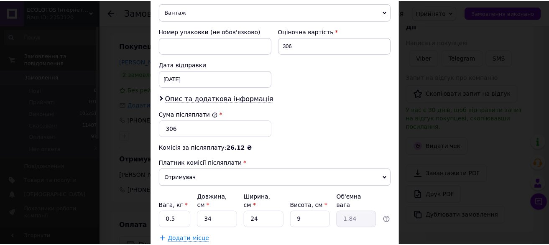
scroll to position [392, 0]
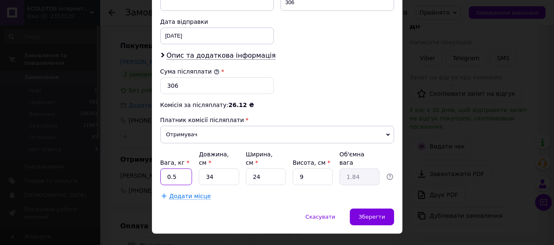
click at [181, 168] on input "0.5" at bounding box center [176, 176] width 32 height 17
type input "0.3"
click at [201, 168] on input "34" at bounding box center [219, 176] width 40 height 17
click at [199, 168] on input "34" at bounding box center [219, 176] width 40 height 17
click at [239, 156] on div "Вага, кг * 0.3 Довжина, см * 34 Ширина, см * 24 Висота, см * 9 Об'ємна вага 1.84" at bounding box center [277, 167] width 234 height 35
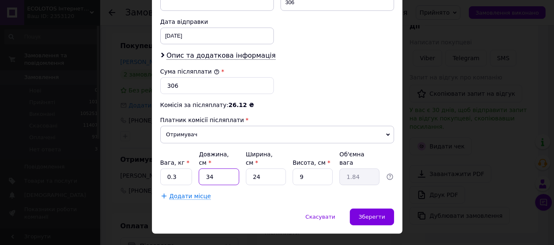
click at [224, 168] on input "34" at bounding box center [219, 176] width 40 height 17
type input "3"
type input "0.16"
type input "1"
type input "0.1"
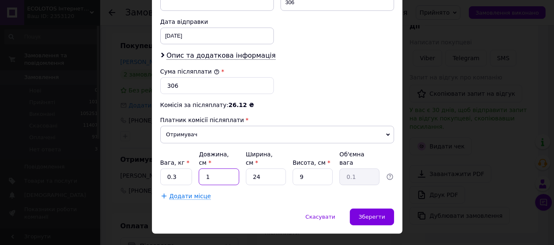
type input "16"
type input "0.86"
type input "1"
type input "0.1"
type input "17"
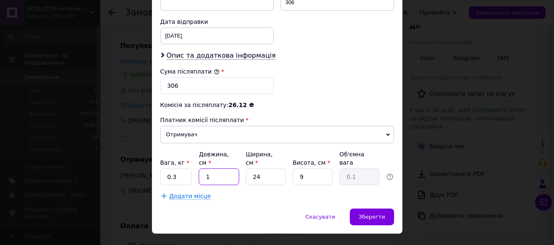
type input "0.92"
type input "17"
click at [272, 168] on input "24" at bounding box center [266, 176] width 40 height 17
type input "2"
type input "0.1"
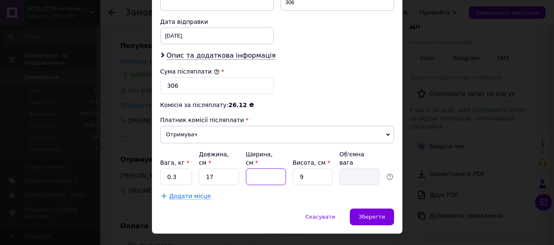
type input "1"
type input "0.1"
type input "12"
type input "0.46"
type input "12"
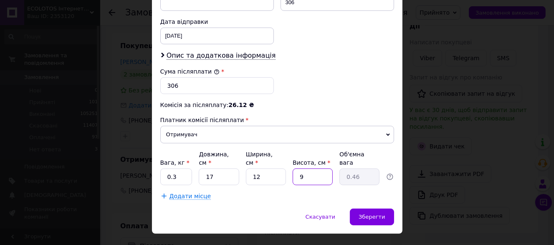
drag, startPoint x: 302, startPoint y: 157, endPoint x: 294, endPoint y: 151, distance: 9.9
click at [294, 168] on input "9" at bounding box center [313, 176] width 40 height 17
click at [373, 214] on span "Зберегти" at bounding box center [372, 217] width 26 height 6
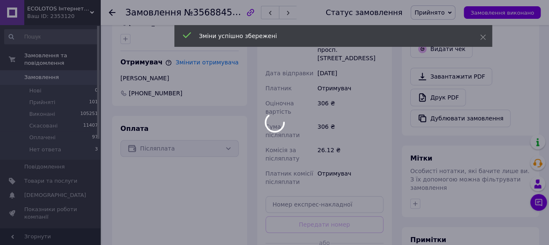
scroll to position [251, 0]
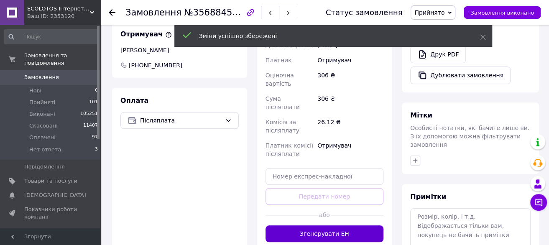
click at [343, 225] on button "Згенерувати ЕН" at bounding box center [324, 233] width 118 height 17
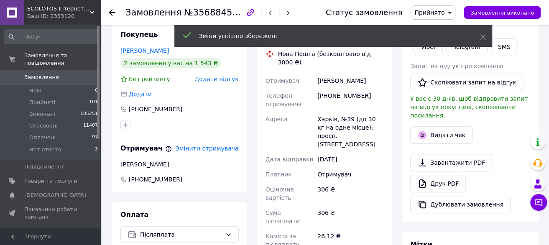
scroll to position [125, 0]
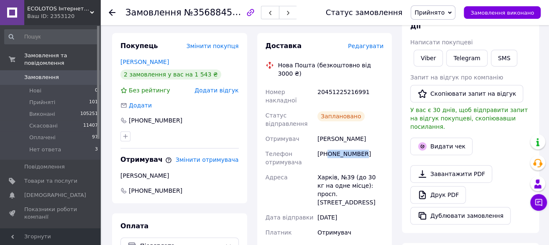
drag, startPoint x: 362, startPoint y: 140, endPoint x: 326, endPoint y: 141, distance: 35.6
click at [326, 146] on div "+380504011532" at bounding box center [349, 157] width 69 height 23
copy div "0504011532"
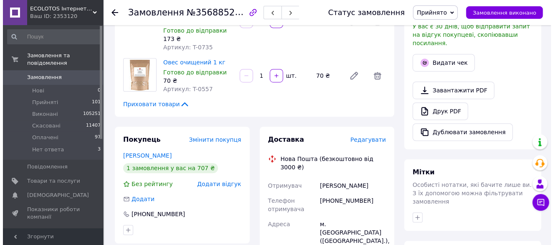
scroll to position [209, 0]
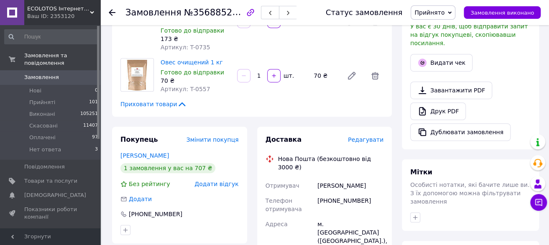
click at [374, 136] on span "Редагувати" at bounding box center [366, 139] width 36 height 7
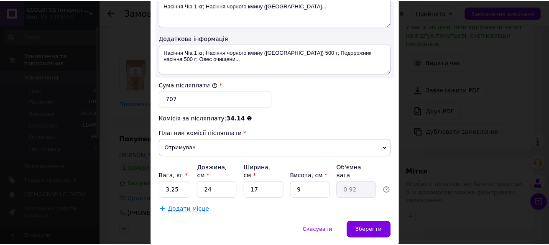
scroll to position [486, 0]
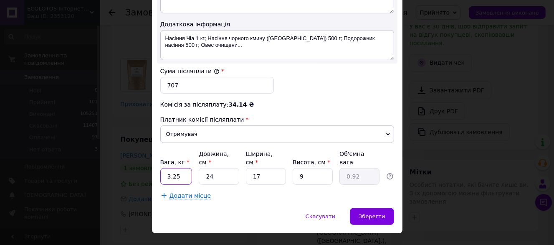
click at [178, 168] on input "3.25" at bounding box center [176, 176] width 32 height 17
type input "3.2"
click at [234, 168] on input "24" at bounding box center [219, 176] width 40 height 17
click at [279, 168] on input "17" at bounding box center [266, 176] width 40 height 17
type input "1"
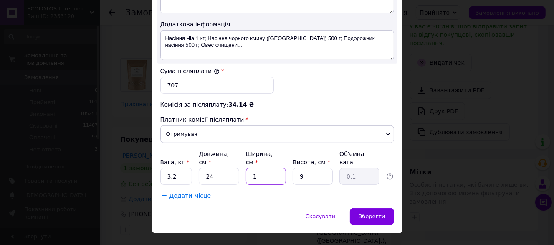
type input "0.1"
type input "2"
type input "0.11"
type input "24"
type input "1.3"
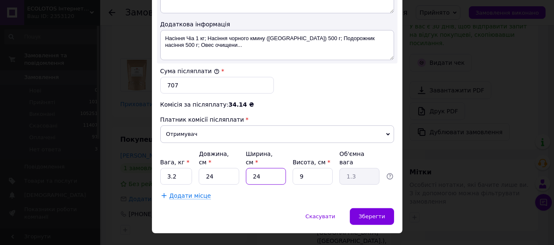
type input "24"
click at [305, 168] on input "9" at bounding box center [313, 176] width 40 height 17
type input "1"
type input "0.14"
type input "19"
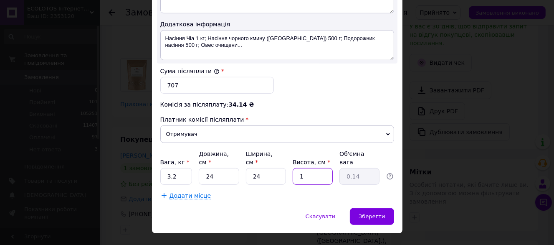
type input "2.74"
type input "19"
click at [378, 208] on div "Зберегти" at bounding box center [372, 216] width 44 height 17
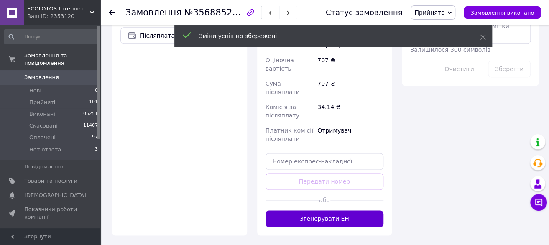
click at [337, 210] on button "Згенерувати ЕН" at bounding box center [324, 218] width 118 height 17
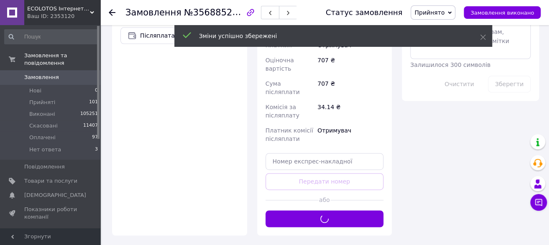
scroll to position [292, 0]
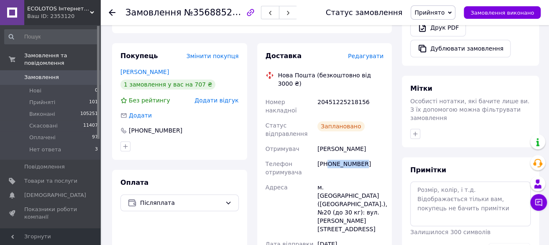
drag, startPoint x: 364, startPoint y: 122, endPoint x: 327, endPoint y: 122, distance: 36.4
click at [327, 156] on div "+380672407745" at bounding box center [349, 167] width 69 height 23
copy div "0672407745"
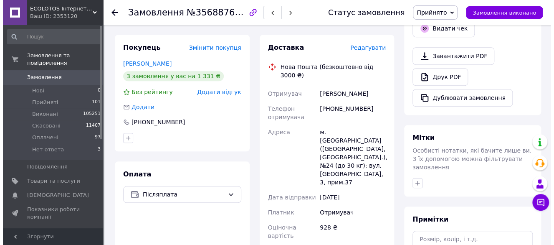
scroll to position [251, 0]
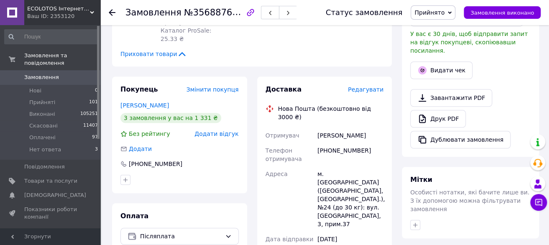
click at [370, 86] on span "Редагувати" at bounding box center [366, 89] width 36 height 7
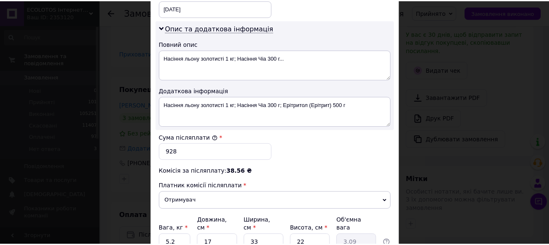
scroll to position [486, 0]
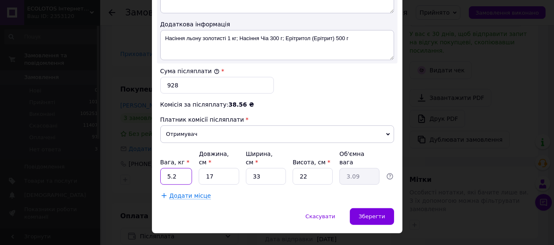
click at [183, 168] on input "5.2" at bounding box center [176, 176] width 32 height 17
type input "5"
type input "4.3"
click at [369, 208] on div "Зберегти" at bounding box center [372, 216] width 44 height 17
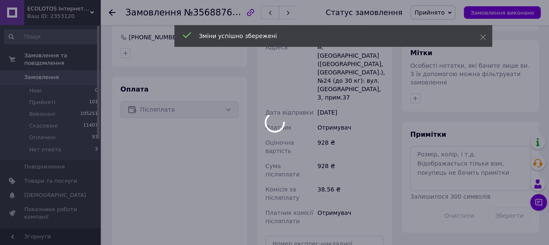
scroll to position [460, 0]
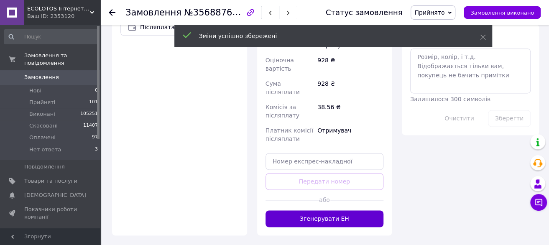
click at [341, 210] on button "Згенерувати ЕН" at bounding box center [324, 218] width 118 height 17
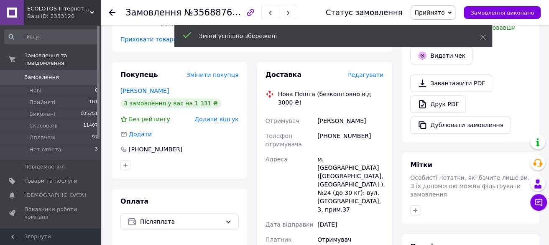
scroll to position [251, 0]
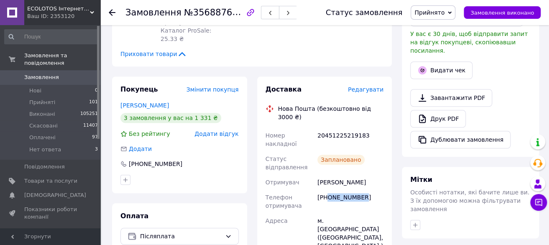
drag, startPoint x: 363, startPoint y: 139, endPoint x: 328, endPoint y: 138, distance: 34.7
click at [328, 190] on div "+380987342808" at bounding box center [349, 201] width 69 height 23
copy div "0987342808"
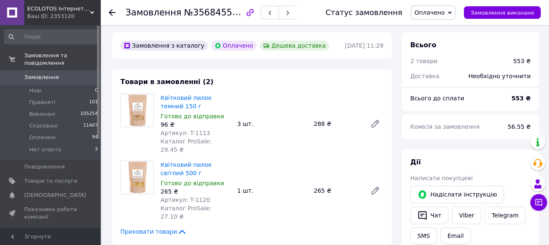
scroll to position [42, 0]
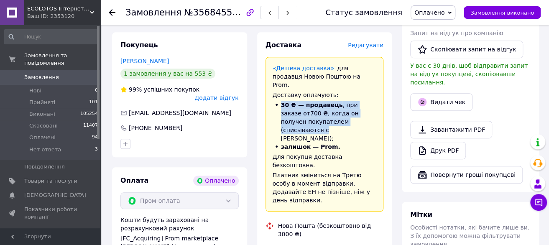
click at [370, 93] on div "«Дешева доставка»   для продавця [GEOGRAPHIC_DATA] на Prom. Доставку оплачують:…" at bounding box center [324, 134] width 118 height 155
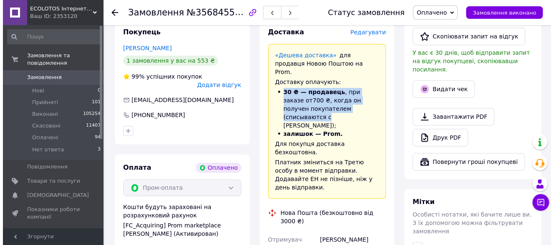
scroll to position [167, 0]
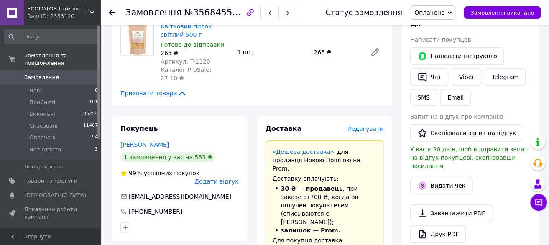
click at [374, 125] on span "Редагувати" at bounding box center [366, 128] width 36 height 7
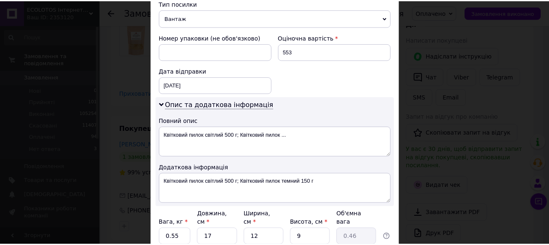
scroll to position [403, 0]
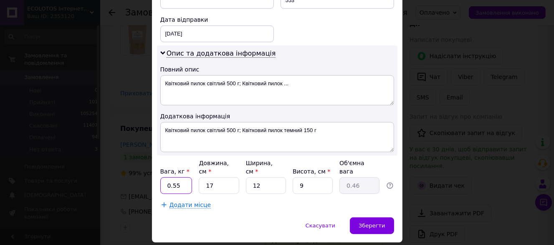
click at [189, 177] on input "0.55" at bounding box center [176, 185] width 32 height 17
type input "0"
type input "1"
click at [218, 177] on input "17" at bounding box center [219, 185] width 40 height 17
type input "1"
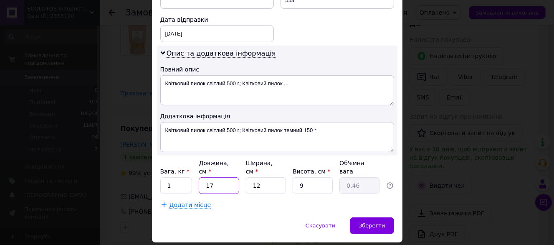
type input "0.1"
type input "2"
type input "0.1"
type input "24"
type input "0.65"
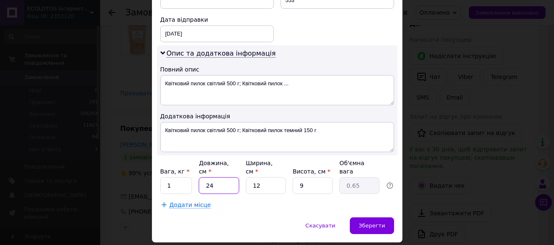
type input "24"
click at [278, 177] on input "12" at bounding box center [266, 185] width 40 height 17
type input "1"
type input "0.1"
type input "17"
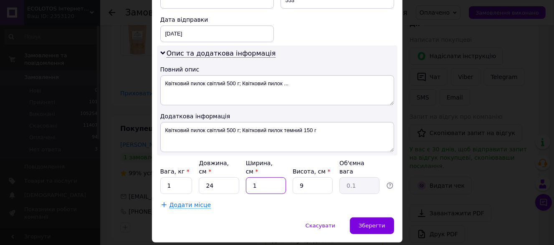
type input "0.92"
type input "17"
click at [372, 217] on div "Зберегти" at bounding box center [372, 225] width 44 height 17
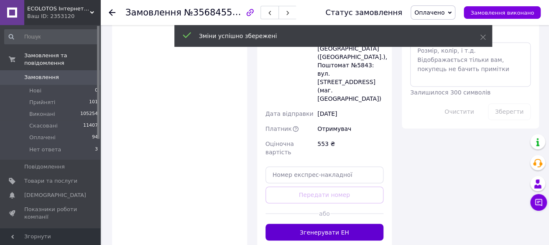
click at [329, 224] on button "Згенерувати ЕН" at bounding box center [324, 232] width 118 height 17
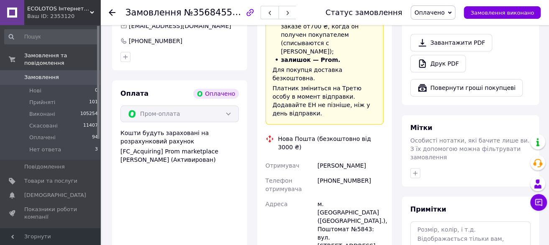
scroll to position [334, 0]
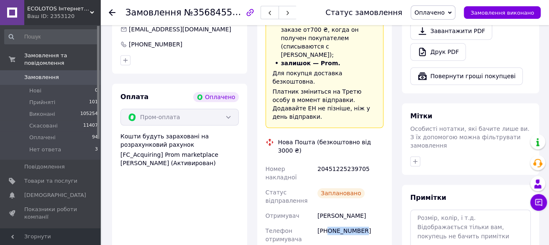
drag, startPoint x: 361, startPoint y: 169, endPoint x: 328, endPoint y: 164, distance: 33.7
click at [328, 223] on div "[PHONE_NUMBER]" at bounding box center [349, 234] width 69 height 23
copy div "0981785000"
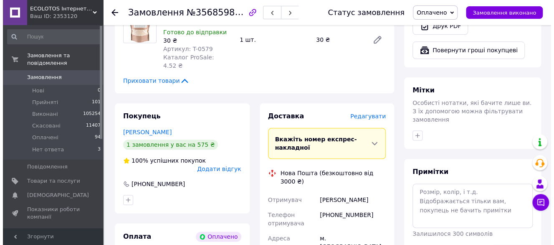
scroll to position [376, 0]
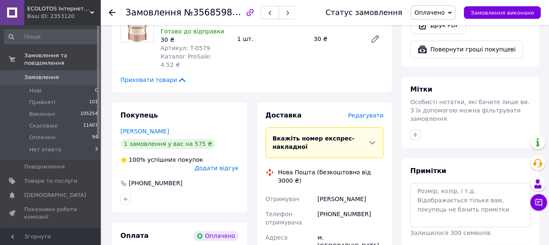
click at [376, 112] on span "Редагувати" at bounding box center [366, 115] width 36 height 7
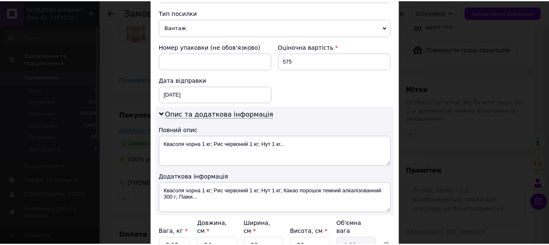
scroll to position [403, 0]
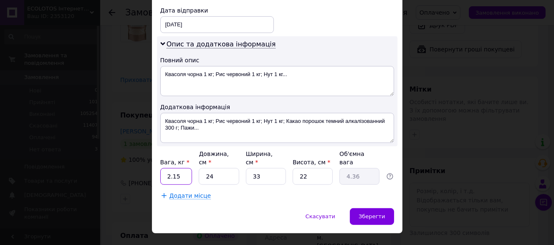
click at [181, 168] on input "2.15" at bounding box center [176, 176] width 32 height 17
type input "2"
type input "3.5"
click at [256, 168] on input "33" at bounding box center [266, 176] width 40 height 17
type input "3"
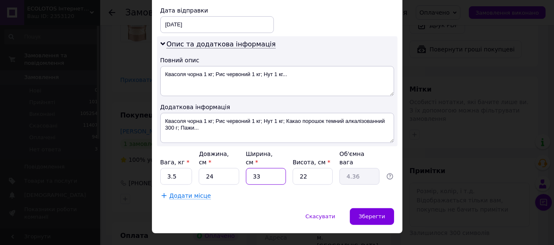
type input "0.4"
type input "2"
type input "0.26"
type input "24"
type input "3.17"
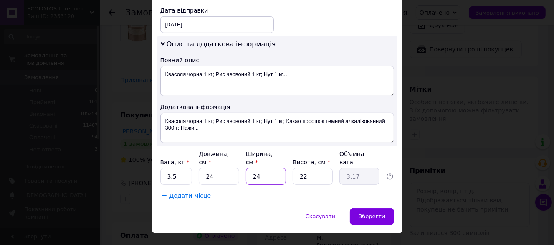
type input "24"
click at [311, 168] on input "22" at bounding box center [313, 176] width 40 height 17
type input "2"
type input "0.29"
type input "1"
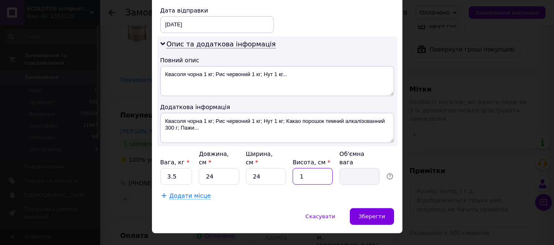
type input "0.14"
type input "19"
type input "2.74"
type input "19"
click at [366, 213] on span "Зберегти" at bounding box center [372, 216] width 26 height 6
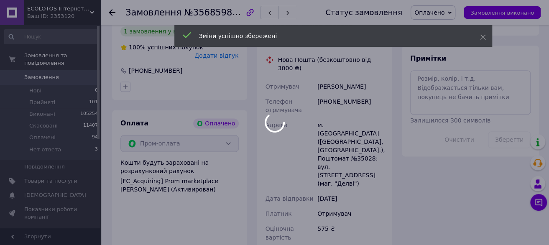
scroll to position [543, 0]
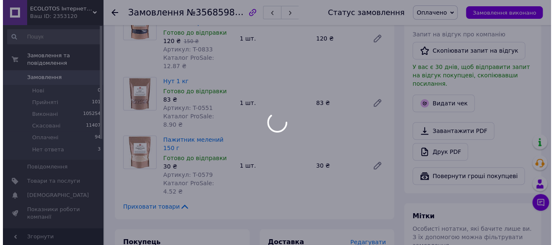
scroll to position [209, 0]
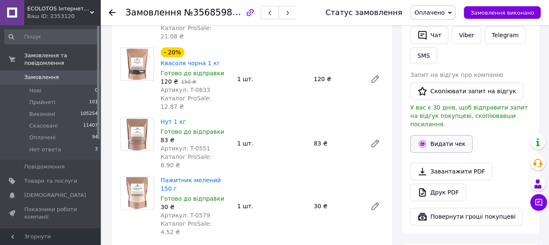
click at [444, 138] on button "Видати чек" at bounding box center [441, 144] width 62 height 18
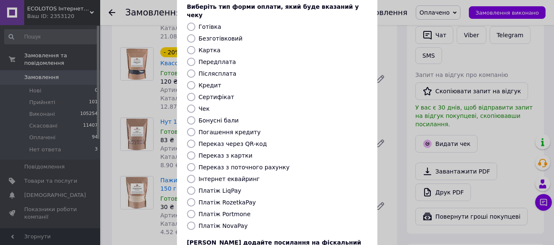
scroll to position [84, 0]
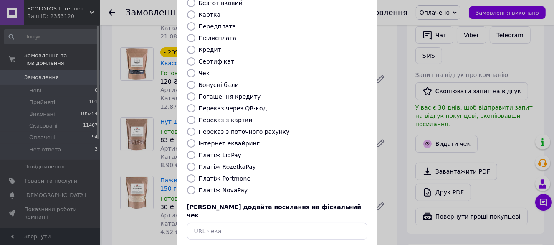
click at [226, 163] on label "Платіж RozetkaPay" at bounding box center [227, 166] width 57 height 7
click at [196, 163] on input "Платіж RozetkaPay" at bounding box center [191, 167] width 8 height 8
radio input "true"
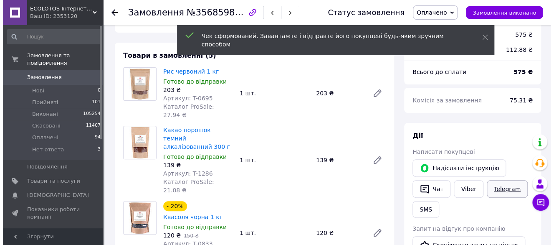
scroll to position [42, 0]
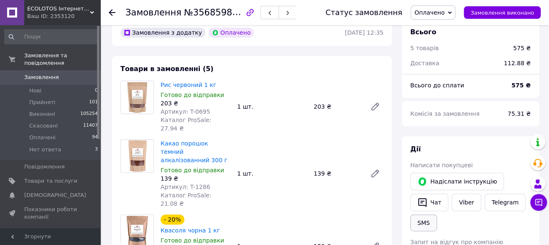
click at [430, 220] on button "SMS" at bounding box center [423, 222] width 27 height 17
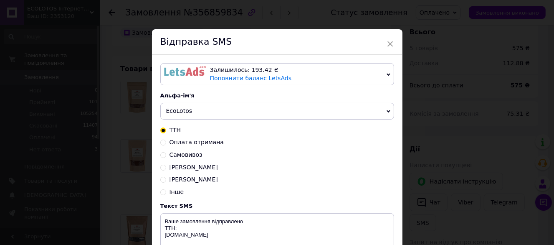
click at [204, 145] on span "Оплата отримана" at bounding box center [197, 142] width 54 height 7
click at [166, 145] on input "Оплата отримана" at bounding box center [163, 142] width 6 height 6
radio input "true"
radio input "false"
type textarea "Оплата отримана, очікуйте № ТТН. Відправка протягом 2–3 робочих днів. Дякуємо з…"
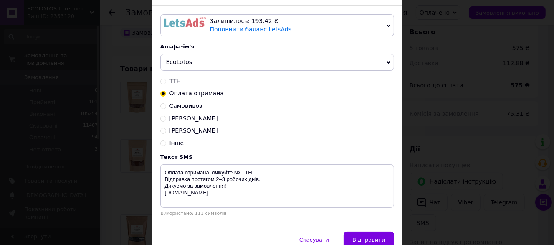
scroll to position [91, 0]
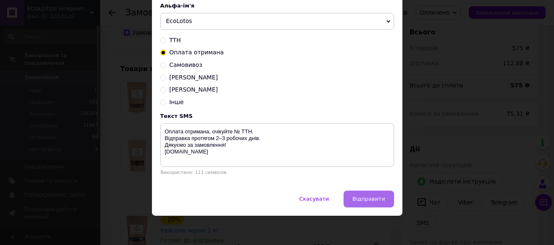
click at [367, 195] on button "Відправити" at bounding box center [369, 199] width 50 height 17
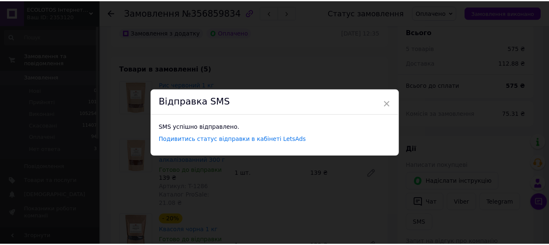
scroll to position [0, 0]
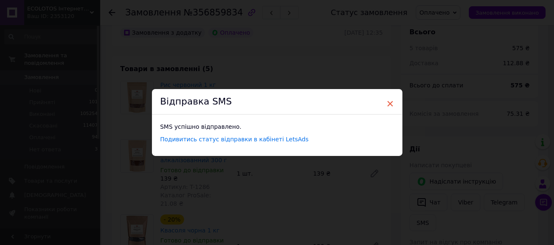
click at [389, 103] on span "×" at bounding box center [391, 104] width 8 height 14
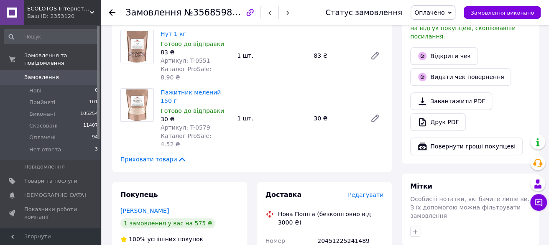
scroll to position [334, 0]
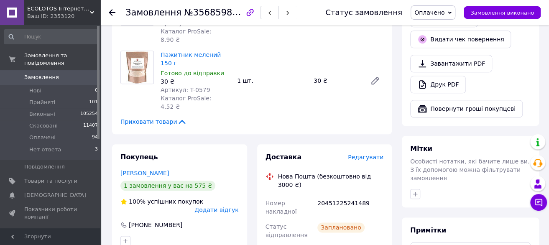
drag, startPoint x: 359, startPoint y: 187, endPoint x: 328, endPoint y: 195, distance: 32.4
copy div "0503622170"
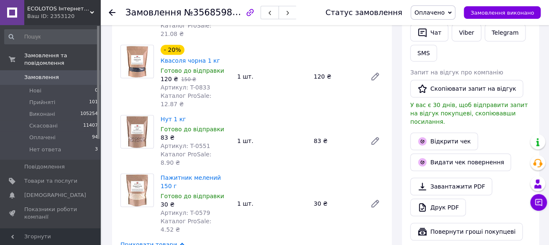
scroll to position [209, 0]
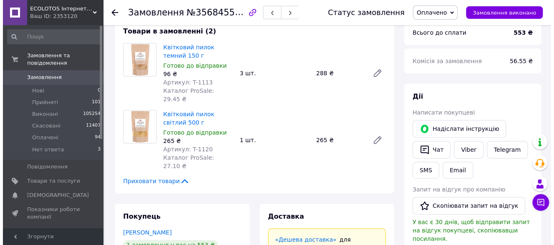
scroll to position [125, 0]
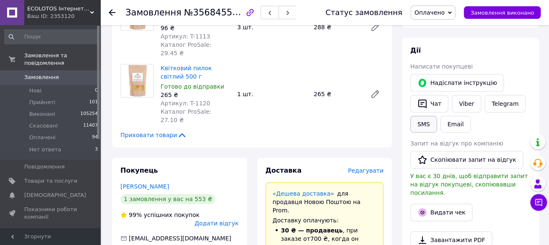
click at [421, 120] on button "SMS" at bounding box center [423, 124] width 27 height 17
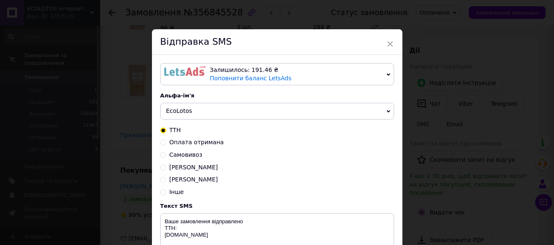
click at [182, 144] on span "Оплата отримана" at bounding box center [197, 142] width 54 height 7
click at [166, 144] on input "Оплата отримана" at bounding box center [163, 142] width 6 height 6
radio input "true"
radio input "false"
type textarea "Оплата отримана, очікуйте № ТТН. Відправка протягом 2–3 робочих днів. Дякуємо з…"
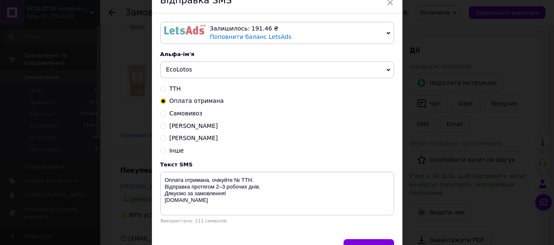
scroll to position [84, 0]
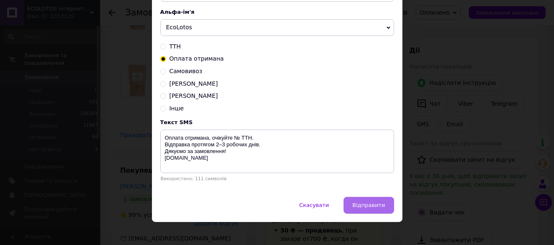
click at [365, 204] on span "Відправити" at bounding box center [369, 205] width 33 height 6
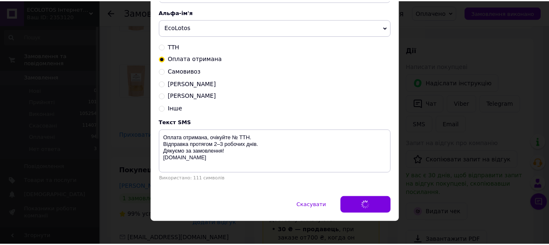
scroll to position [0, 0]
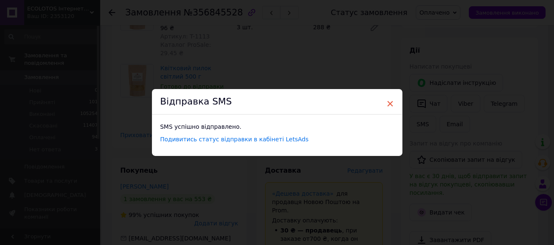
click at [389, 101] on span "×" at bounding box center [391, 104] width 8 height 14
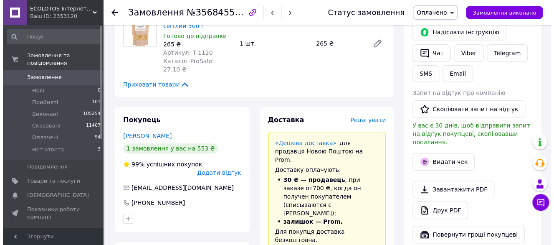
scroll to position [209, 0]
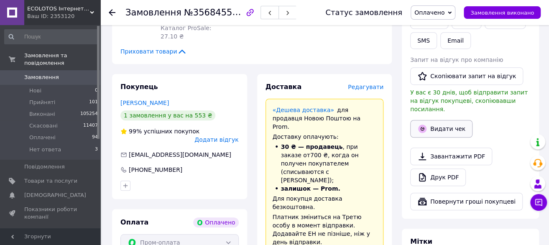
click at [448, 120] on button "Видати чек" at bounding box center [441, 129] width 62 height 18
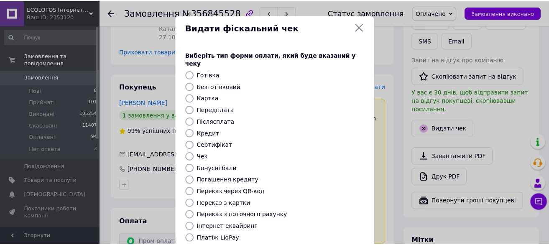
scroll to position [114, 0]
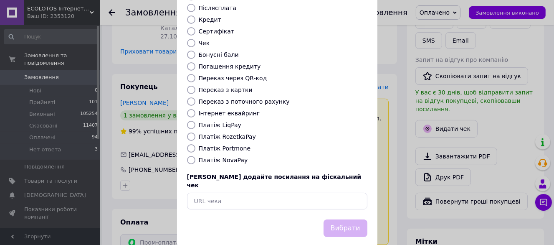
click at [224, 133] on label "Платіж RozetkaPay" at bounding box center [227, 136] width 57 height 7
click at [196, 132] on input "Платіж RozetkaPay" at bounding box center [191, 136] width 8 height 8
radio input "true"
click at [349, 219] on button "Вибрати" at bounding box center [346, 228] width 44 height 18
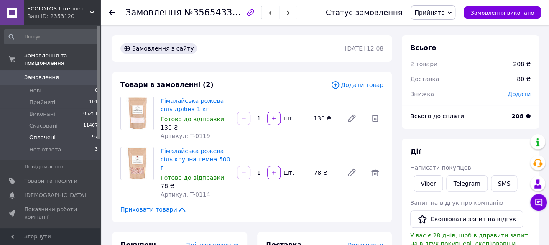
click at [37, 134] on span "Оплачені" at bounding box center [42, 138] width 26 height 8
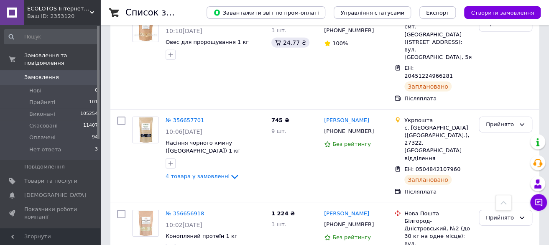
scroll to position [8581, 0]
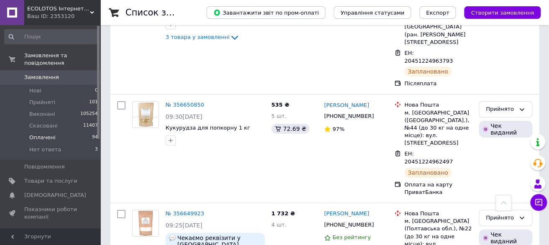
click at [57, 135] on li "Оплачені 94" at bounding box center [51, 138] width 103 height 12
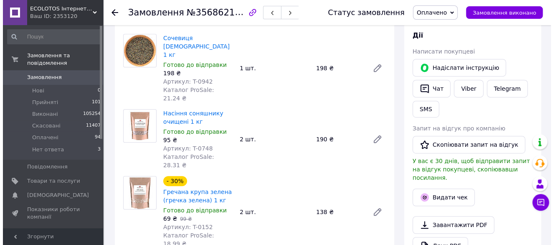
scroll to position [167, 0]
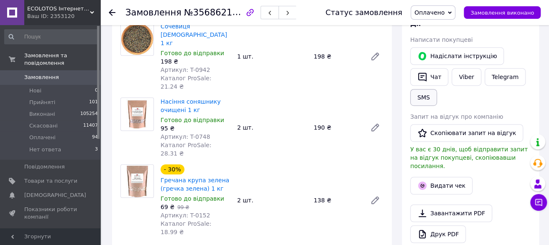
click at [430, 95] on button "SMS" at bounding box center [423, 97] width 27 height 17
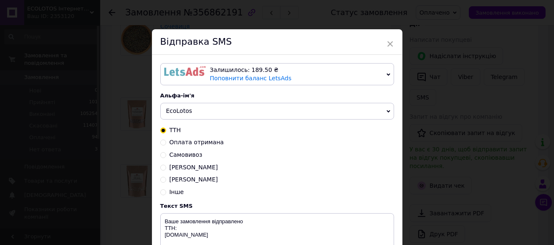
click at [196, 145] on span "Оплата отримана" at bounding box center [197, 142] width 54 height 7
click at [166, 145] on input "Оплата отримана" at bounding box center [163, 142] width 6 height 6
radio input "true"
radio input "false"
type textarea "Оплата отримана, очікуйте № ТТН. Відправка протягом 2–3 робочих днів. Дякуємо з…"
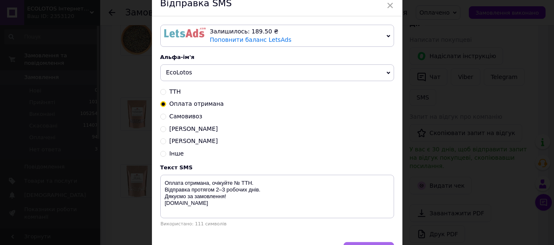
scroll to position [91, 0]
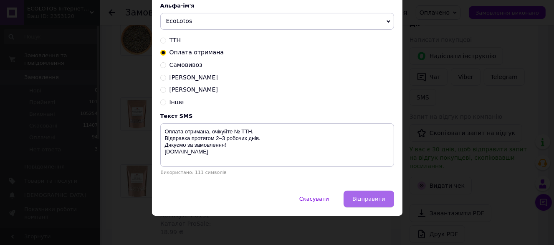
click at [380, 200] on span "Відправити" at bounding box center [369, 199] width 33 height 6
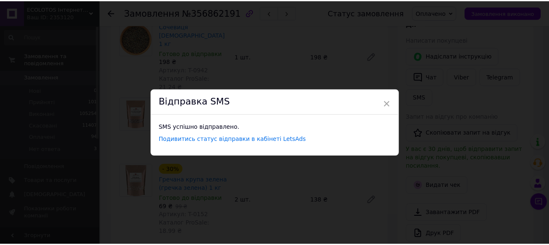
scroll to position [0, 0]
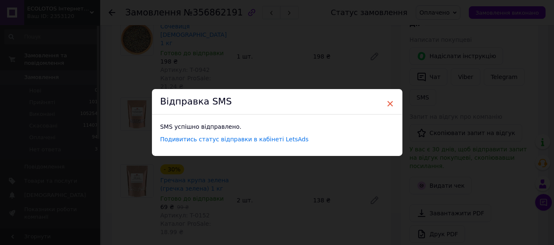
click at [390, 106] on span "×" at bounding box center [391, 104] width 8 height 14
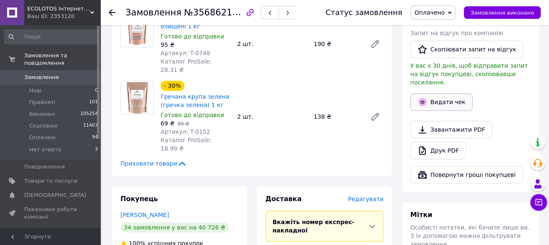
click at [437, 99] on button "Видати чек" at bounding box center [441, 102] width 62 height 18
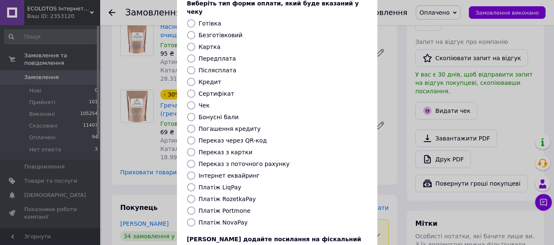
scroll to position [114, 0]
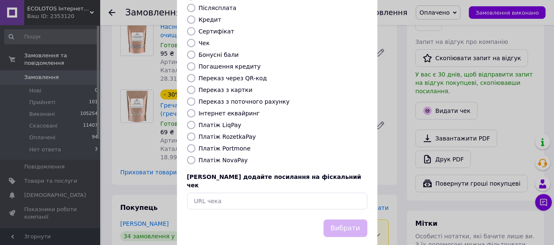
click at [229, 133] on label "Платіж RozetkaPay" at bounding box center [227, 136] width 57 height 7
click at [196, 132] on input "Платіж RozetkaPay" at bounding box center [191, 136] width 8 height 8
radio input "true"
click at [342, 219] on button "Вибрати" at bounding box center [346, 228] width 44 height 18
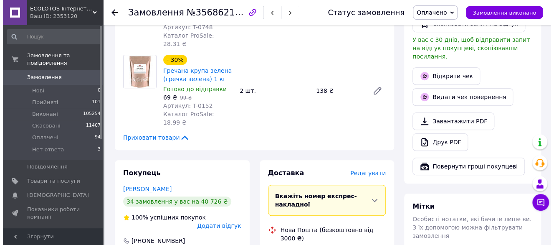
scroll to position [292, 0]
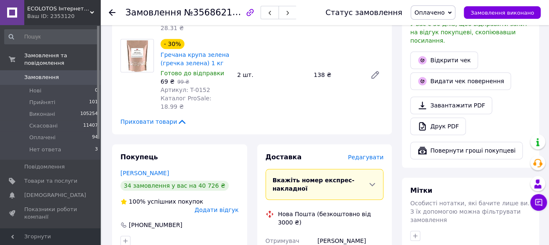
click at [371, 154] on span "Редагувати" at bounding box center [366, 157] width 36 height 7
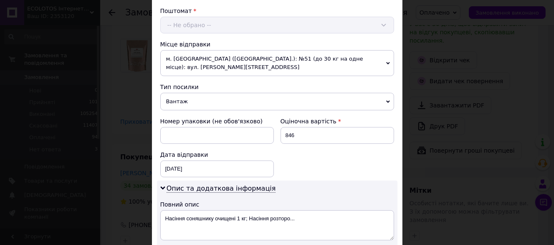
scroll to position [334, 0]
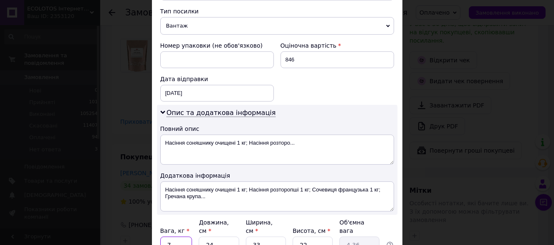
click at [178, 237] on input "7" at bounding box center [176, 245] width 32 height 17
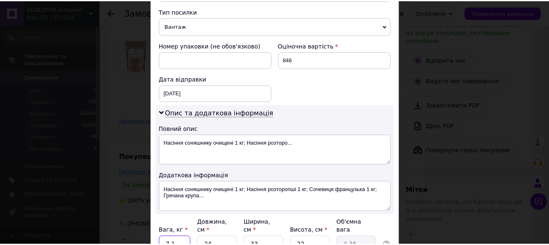
scroll to position [403, 0]
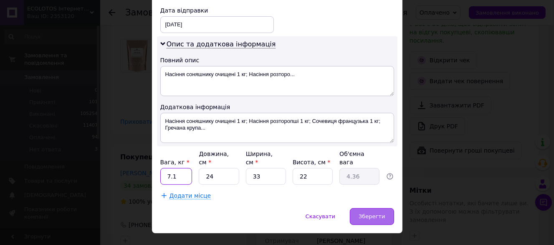
type input "7.1"
click at [371, 213] on span "Зберегти" at bounding box center [372, 216] width 26 height 6
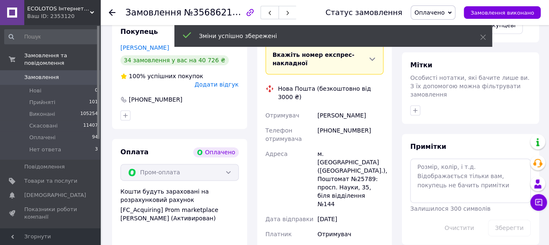
scroll to position [418, 0]
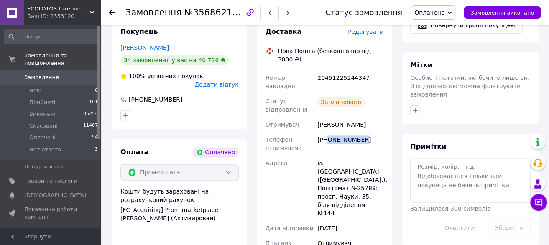
drag, startPoint x: 361, startPoint y: 75, endPoint x: 328, endPoint y: 84, distance: 34.4
click at [328, 132] on div "[PHONE_NUMBER]" at bounding box center [349, 143] width 69 height 23
copy div "0507841819"
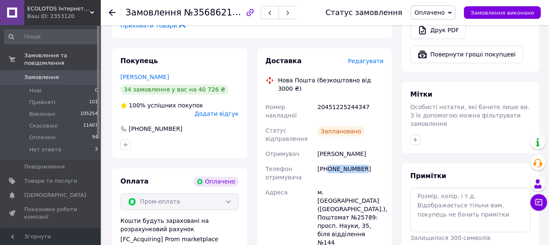
scroll to position [638, 0]
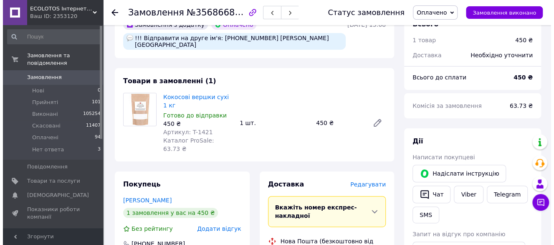
scroll to position [125, 0]
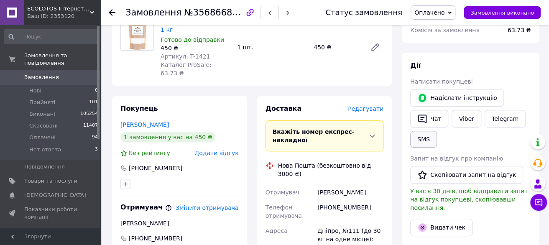
click at [429, 138] on button "SMS" at bounding box center [423, 139] width 27 height 17
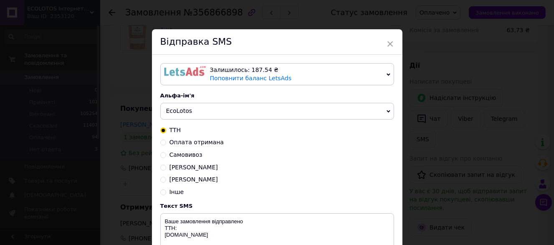
click at [177, 144] on span "Оплата отримана" at bounding box center [197, 142] width 54 height 7
click at [166, 144] on input "Оплата отримана" at bounding box center [163, 142] width 6 height 6
radio input "true"
radio input "false"
type textarea "Оплата отримана, очікуйте № ТТН. Відправка протягом 2–3 робочих днів. Дякуємо з…"
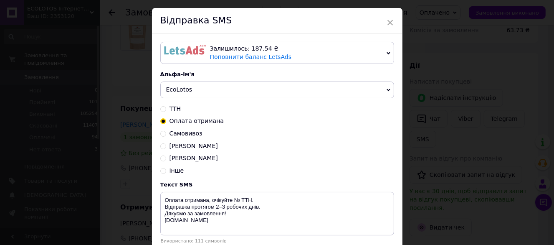
scroll to position [42, 0]
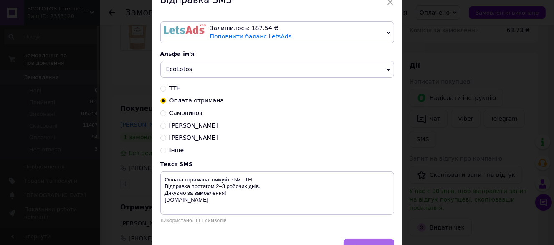
click at [376, 242] on button "Відправити" at bounding box center [369, 247] width 50 height 17
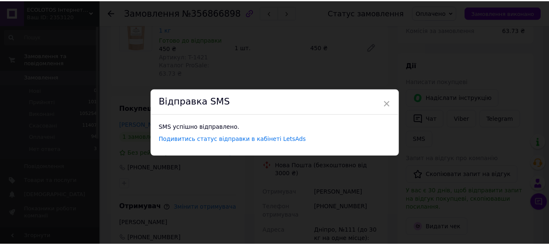
scroll to position [0, 0]
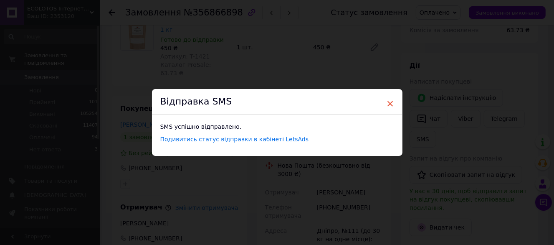
click at [390, 98] on span "×" at bounding box center [391, 104] width 8 height 14
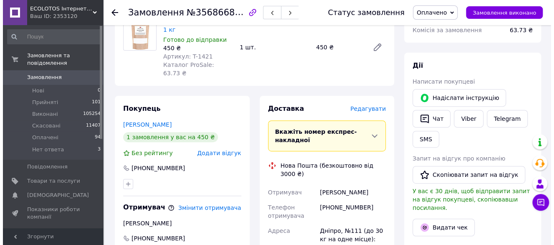
scroll to position [167, 0]
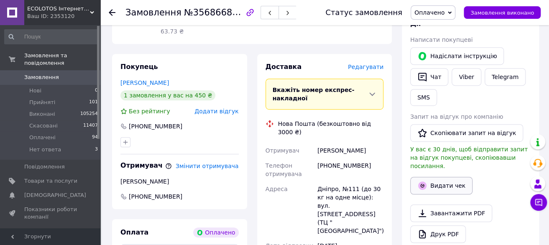
click at [433, 181] on button "Видати чек" at bounding box center [441, 186] width 62 height 18
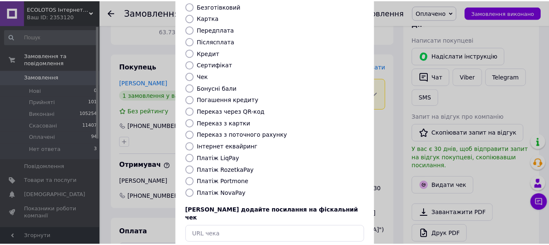
scroll to position [114, 0]
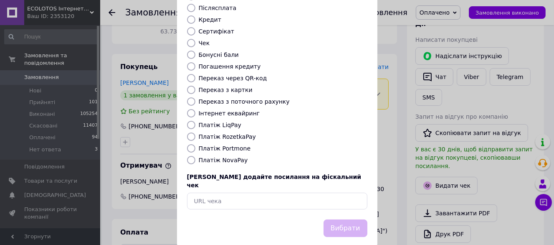
click at [229, 123] on div "Виберіть тип форми оплати, який буде вказаний у чеку Готівка Безготівковий Карт…" at bounding box center [277, 73] width 201 height 292
click at [230, 133] on label "Платіж RozetkaPay" at bounding box center [227, 136] width 57 height 7
click at [196, 132] on input "Платіж RozetkaPay" at bounding box center [191, 136] width 8 height 8
radio input "true"
click at [346, 219] on button "Вибрати" at bounding box center [346, 228] width 44 height 18
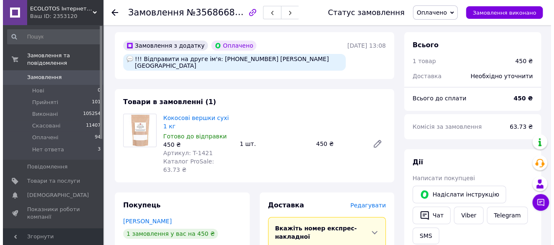
scroll to position [167, 0]
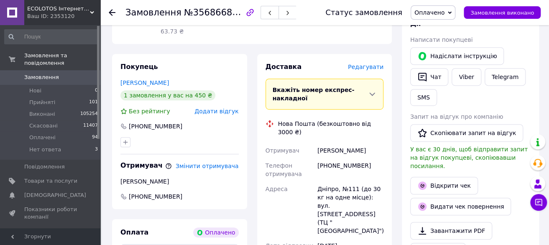
click at [370, 63] on div "Редагувати" at bounding box center [366, 67] width 36 height 8
click at [369, 64] on span "Редагувати" at bounding box center [366, 67] width 36 height 7
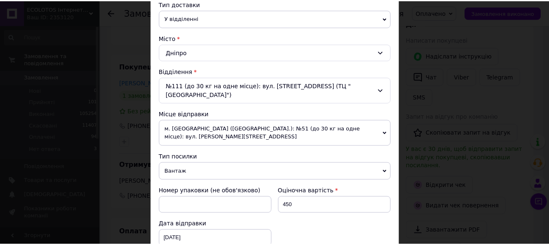
scroll to position [42, 0]
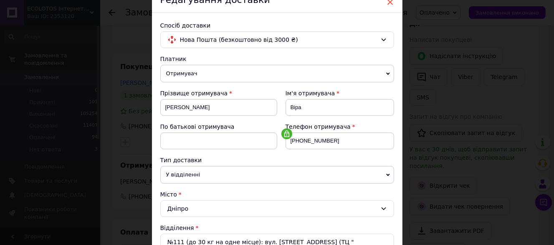
click at [388, 5] on span "×" at bounding box center [391, 2] width 8 height 14
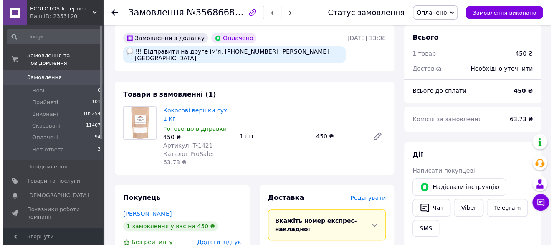
scroll to position [125, 0]
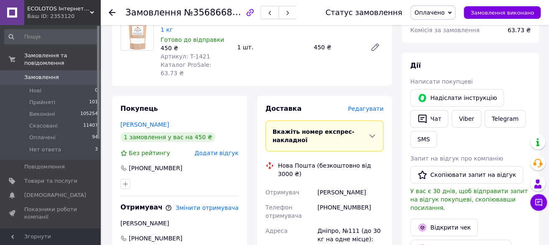
click at [365, 105] on span "Редагувати" at bounding box center [366, 108] width 36 height 7
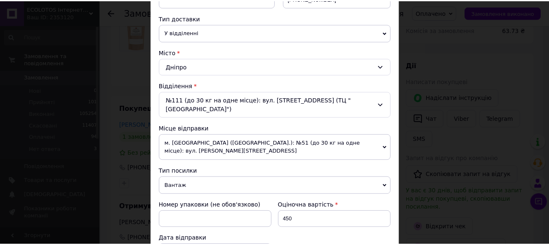
scroll to position [318, 0]
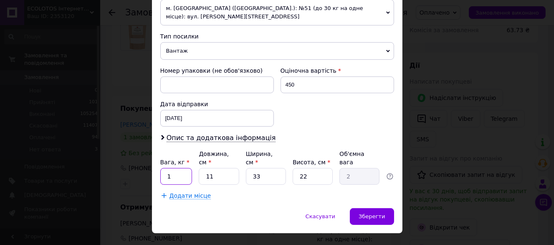
click at [177, 168] on input "1" at bounding box center [176, 176] width 32 height 17
type input "1.1"
click at [203, 168] on input "11" at bounding box center [219, 176] width 40 height 17
click at [211, 168] on input "11" at bounding box center [219, 176] width 40 height 17
type input "1"
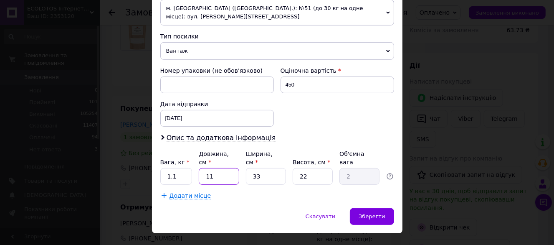
type input "0.18"
type input "2"
type input "0.36"
type input "24"
type input "4.36"
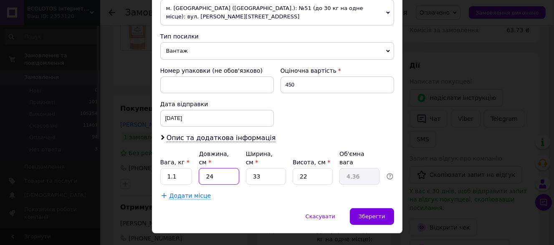
type input "24"
click at [283, 168] on input "33" at bounding box center [266, 176] width 40 height 17
type input "3"
type input "0.4"
type input "1"
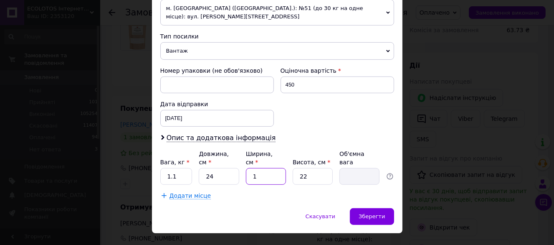
type input "0.13"
type input "17"
type input "2.24"
type input "17"
click at [324, 168] on input "22" at bounding box center [313, 176] width 40 height 17
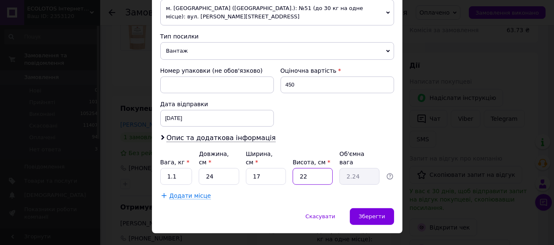
type input "2"
type input "0.2"
type input "1"
type input "0.1"
type input "10"
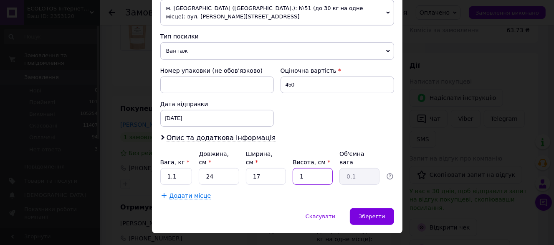
type input "1.02"
type input "10"
click at [380, 213] on span "Зберегти" at bounding box center [372, 216] width 26 height 6
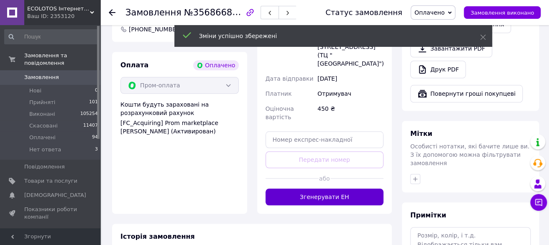
click at [348, 188] on button "Згенерувати ЕН" at bounding box center [324, 196] width 118 height 17
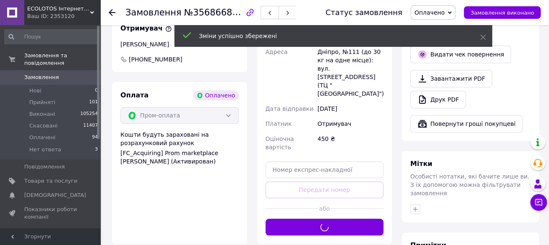
scroll to position [125, 0]
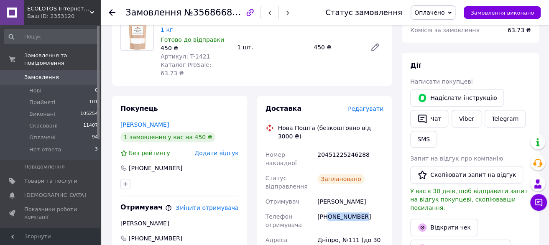
drag, startPoint x: 362, startPoint y: 177, endPoint x: 328, endPoint y: 174, distance: 33.9
click at [328, 209] on div "+380992303390" at bounding box center [349, 220] width 69 height 23
copy div "0992303390"
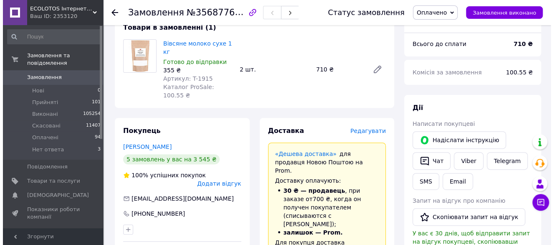
scroll to position [84, 0]
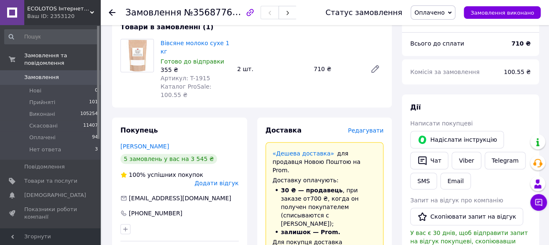
click at [370, 127] on span "Редагувати" at bounding box center [366, 130] width 36 height 7
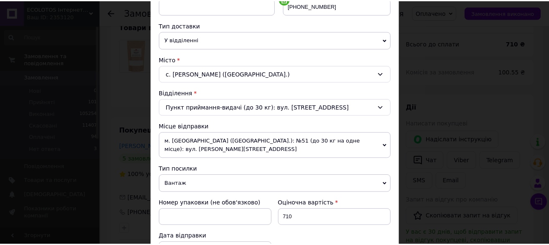
scroll to position [309, 0]
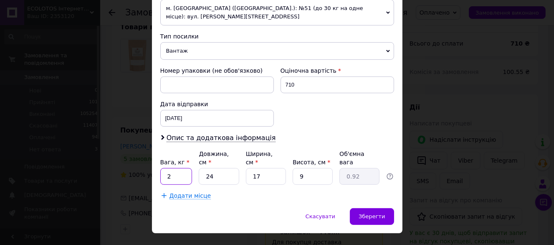
click at [189, 168] on input "2" at bounding box center [176, 176] width 32 height 17
type input "2.1"
click at [381, 208] on div "Зберегти" at bounding box center [372, 216] width 44 height 17
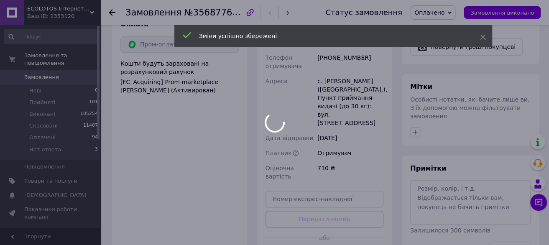
scroll to position [441, 0]
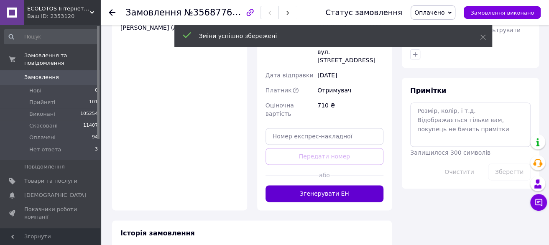
click at [326, 185] on button "Згенерувати ЕН" at bounding box center [324, 193] width 118 height 17
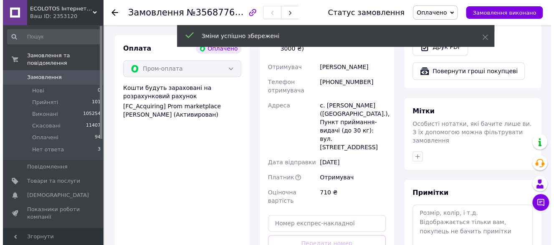
scroll to position [232, 0]
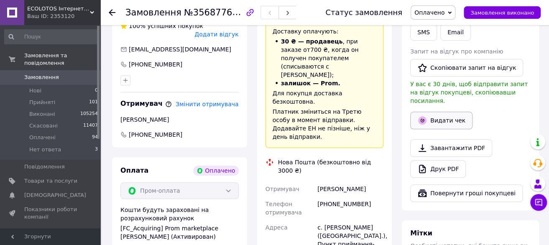
click at [447, 111] on div "Дії Написати покупцеві   Надіслати інструкцію   Чат Viber Telegram SMS Email За…" at bounding box center [470, 78] width 120 height 248
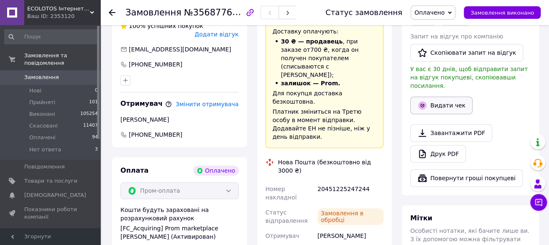
click at [433, 100] on button "Видати чек" at bounding box center [441, 106] width 62 height 18
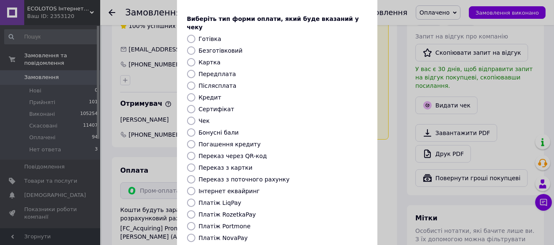
scroll to position [84, 0]
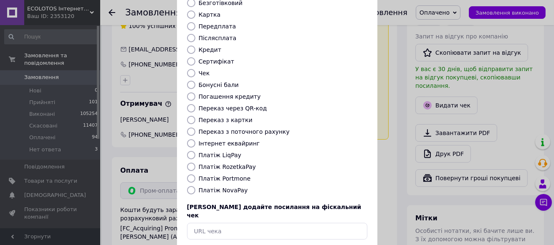
click at [226, 163] on label "Платіж RozetkaPay" at bounding box center [227, 166] width 57 height 7
click at [196, 163] on input "Платіж RozetkaPay" at bounding box center [191, 167] width 8 height 8
radio input "true"
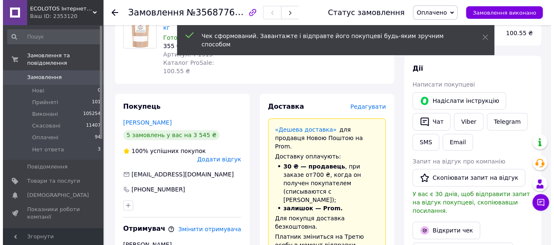
scroll to position [107, 0]
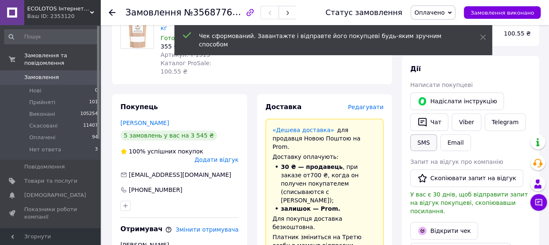
click at [423, 145] on button "SMS" at bounding box center [423, 142] width 27 height 17
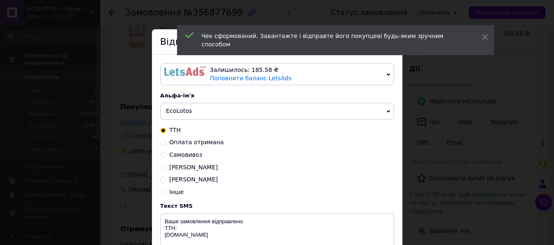
click at [176, 148] on div "ТТН Оплата отримана Самовивоз IBAN Кравчук IBAN Гончаренко Інше" at bounding box center [277, 161] width 234 height 70
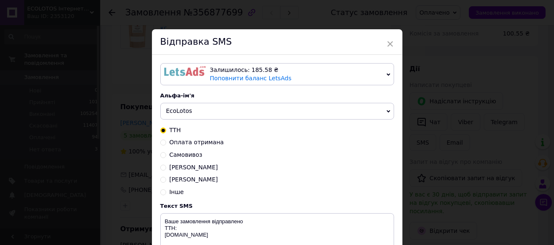
click at [176, 145] on span "Оплата отримана" at bounding box center [197, 142] width 54 height 7
click at [166, 145] on input "Оплата отримана" at bounding box center [163, 142] width 6 height 6
radio input "true"
radio input "false"
type textarea "Оплата отримана, очікуйте № ТТН. Відправка протягом 2–3 робочих днів. Дякуємо з…"
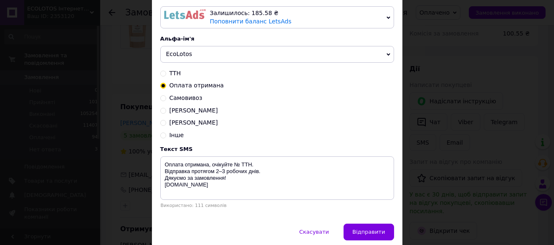
scroll to position [91, 0]
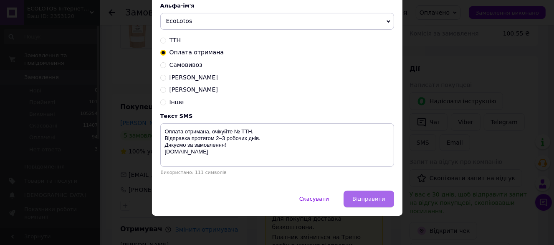
click at [365, 200] on span "Відправити" at bounding box center [369, 199] width 33 height 6
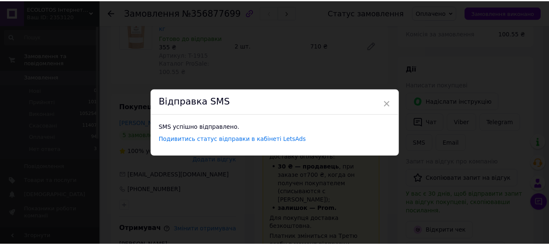
scroll to position [0, 0]
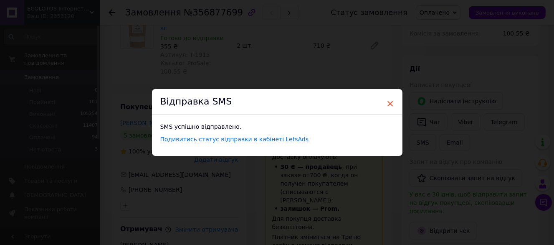
click at [389, 102] on span "×" at bounding box center [391, 104] width 8 height 14
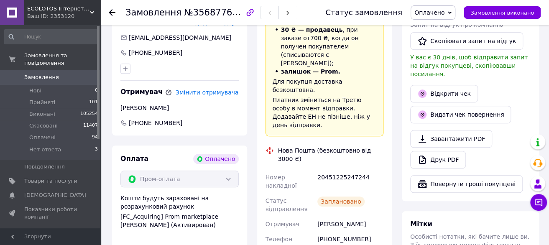
scroll to position [274, 0]
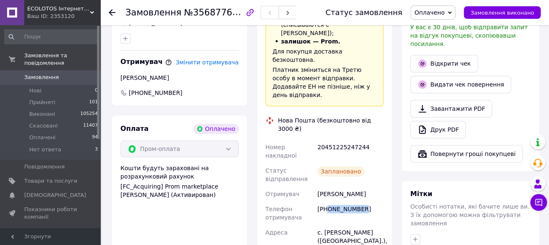
drag, startPoint x: 346, startPoint y: 148, endPoint x: 328, endPoint y: 145, distance: 19.1
click at [328, 201] on div "[PHONE_NUMBER]" at bounding box center [349, 212] width 69 height 23
copy div "0685827428"
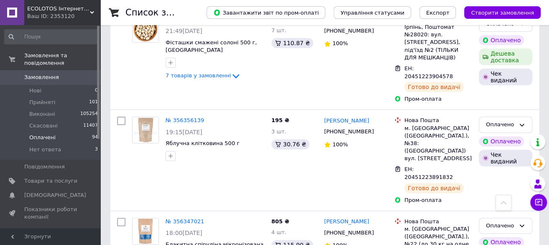
scroll to position [8760, 0]
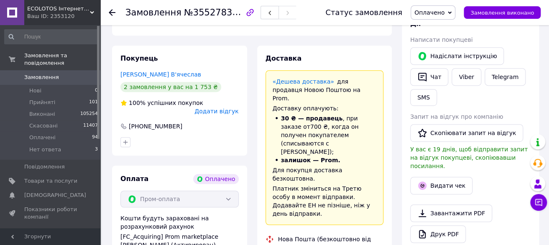
scroll to position [209, 0]
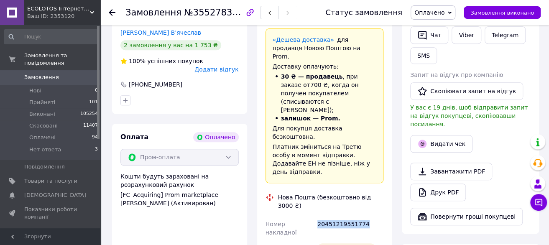
drag, startPoint x: 362, startPoint y: 176, endPoint x: 315, endPoint y: 174, distance: 46.9
click at [315, 216] on div "20451219551774" at bounding box center [349, 227] width 69 height 23
copy div "20451219551774"
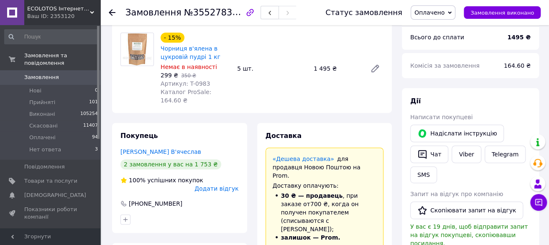
scroll to position [0, 0]
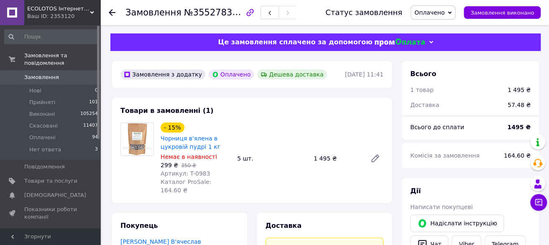
click at [245, 13] on icon "button" at bounding box center [250, 13] width 10 height 10
drag, startPoint x: 179, startPoint y: 13, endPoint x: 228, endPoint y: 13, distance: 48.9
click at [228, 13] on span "№355278367" at bounding box center [213, 12] width 59 height 10
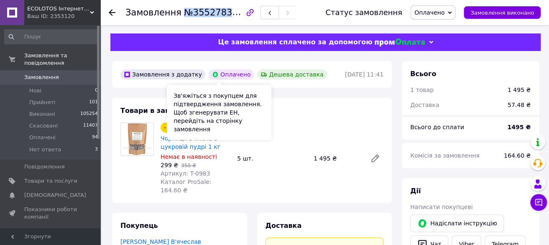
copy span "№355278367"
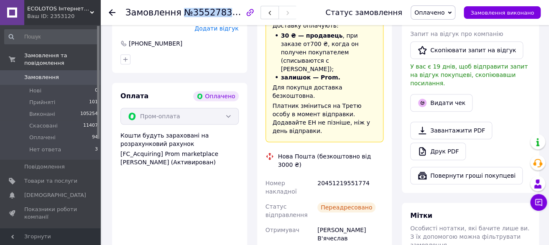
scroll to position [251, 0]
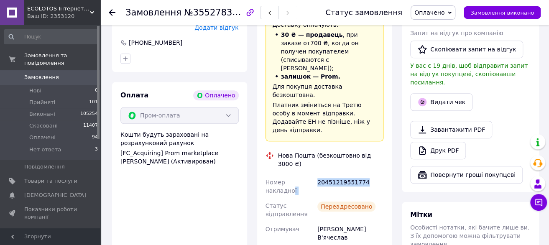
drag, startPoint x: 366, startPoint y: 134, endPoint x: 310, endPoint y: 136, distance: 55.6
copy div "ї 20451219551774"
drag, startPoint x: 69, startPoint y: 16, endPoint x: 46, endPoint y: 16, distance: 23.0
click at [46, 16] on div "Ваш ID: 2353120" at bounding box center [63, 17] width 73 height 8
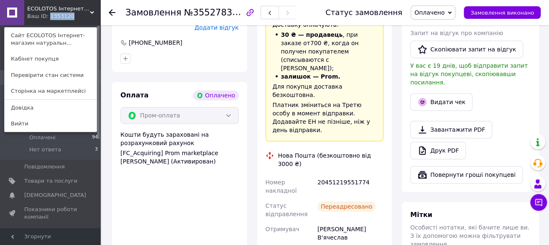
copy div "2353120"
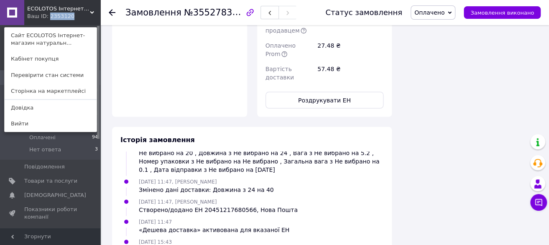
scroll to position [707, 0]
